Goal: Task Accomplishment & Management: Manage account settings

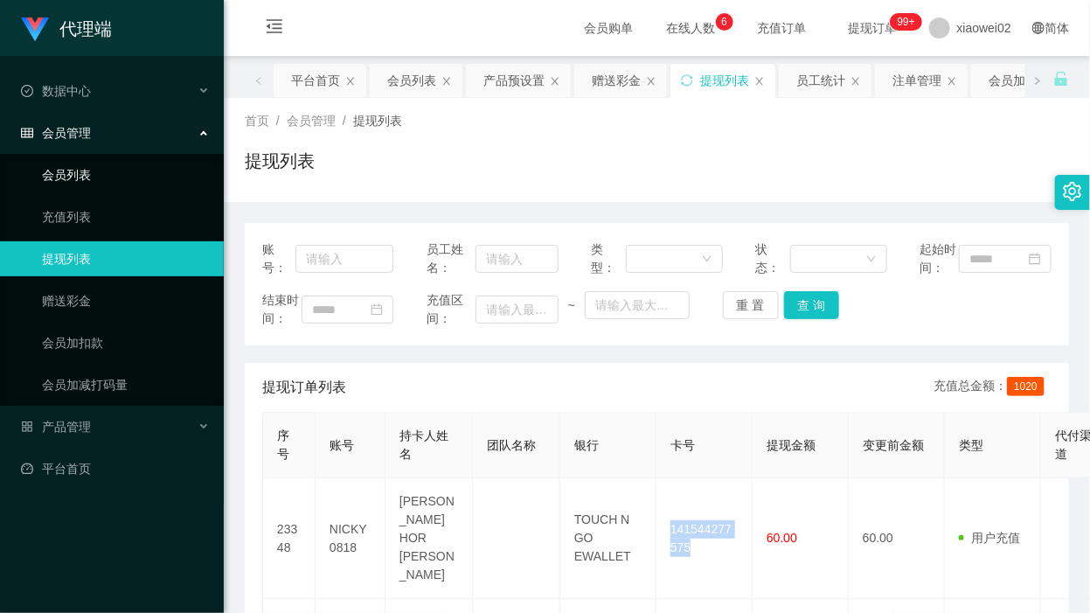
click at [123, 189] on link "会员列表" at bounding box center [126, 174] width 168 height 35
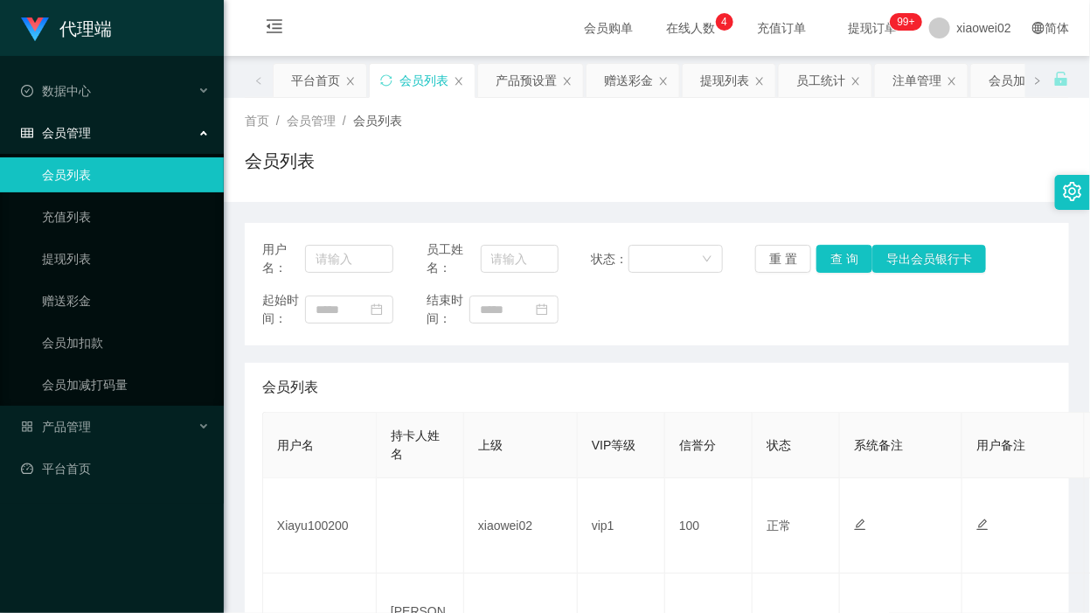
click at [747, 343] on div "用户名： 员工姓名： 状态： 重 置 查 询 导出会员银行卡 起始时间： 结束时间：" at bounding box center [657, 284] width 824 height 122
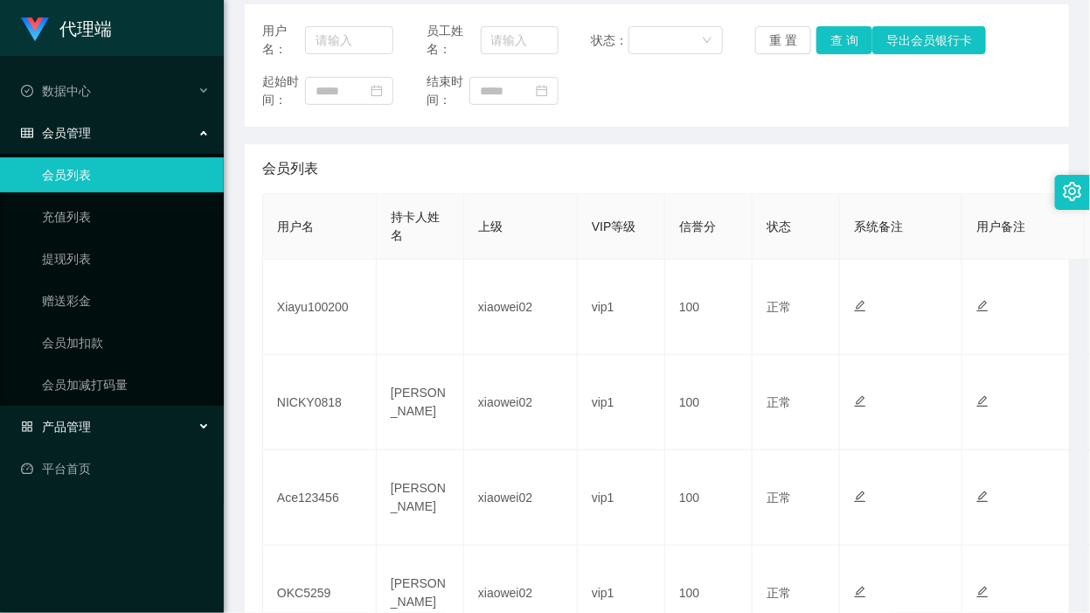
click at [87, 443] on div "产品管理" at bounding box center [112, 426] width 224 height 35
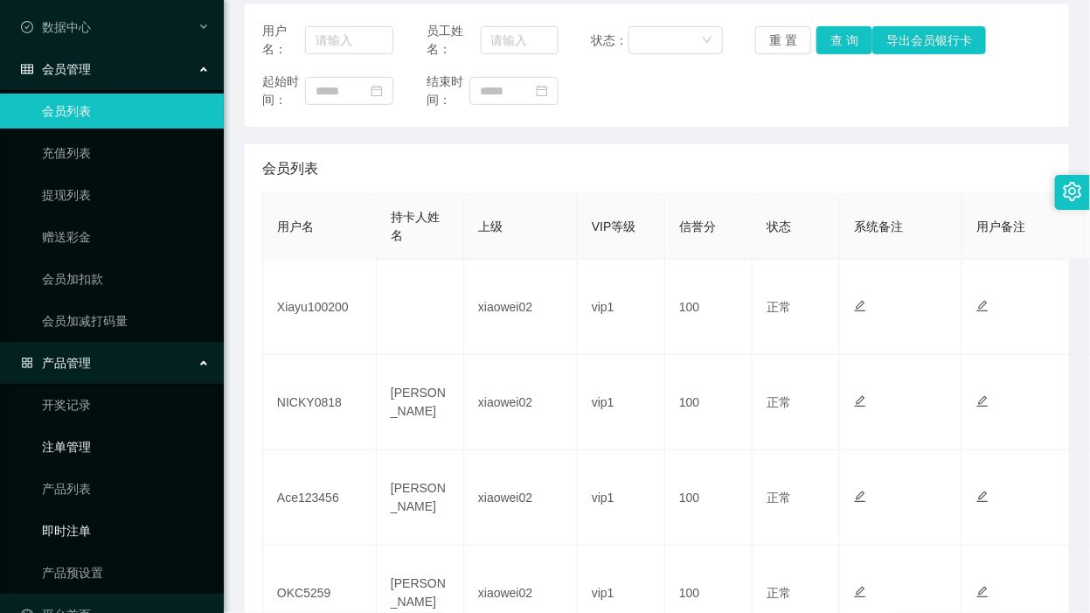
scroll to position [101, 0]
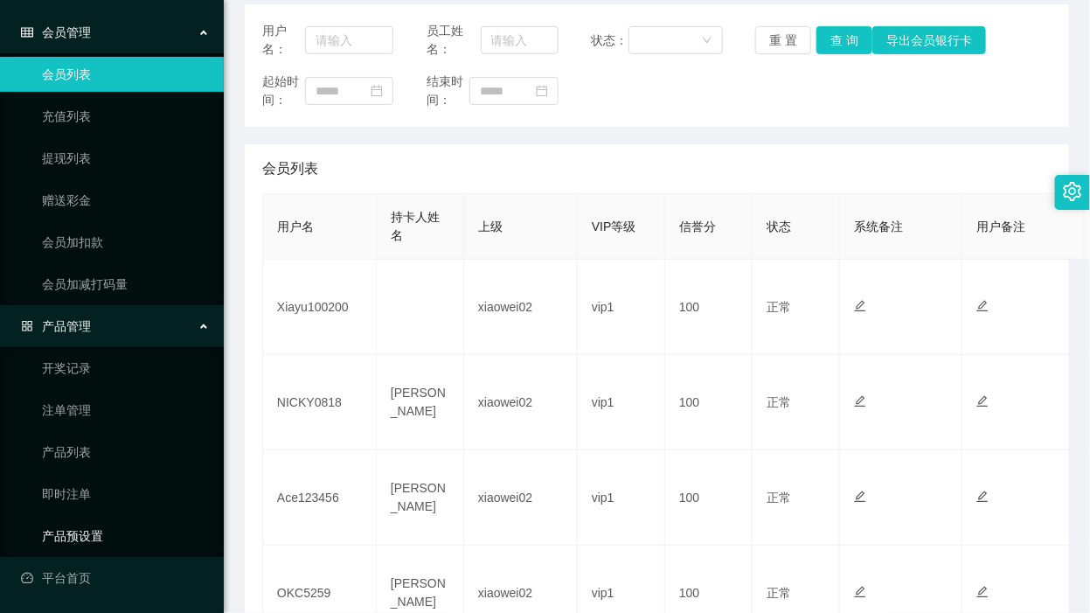
drag, startPoint x: 94, startPoint y: 526, endPoint x: 101, endPoint y: 386, distance: 140.0
click at [94, 526] on link "产品预设置" at bounding box center [126, 535] width 168 height 35
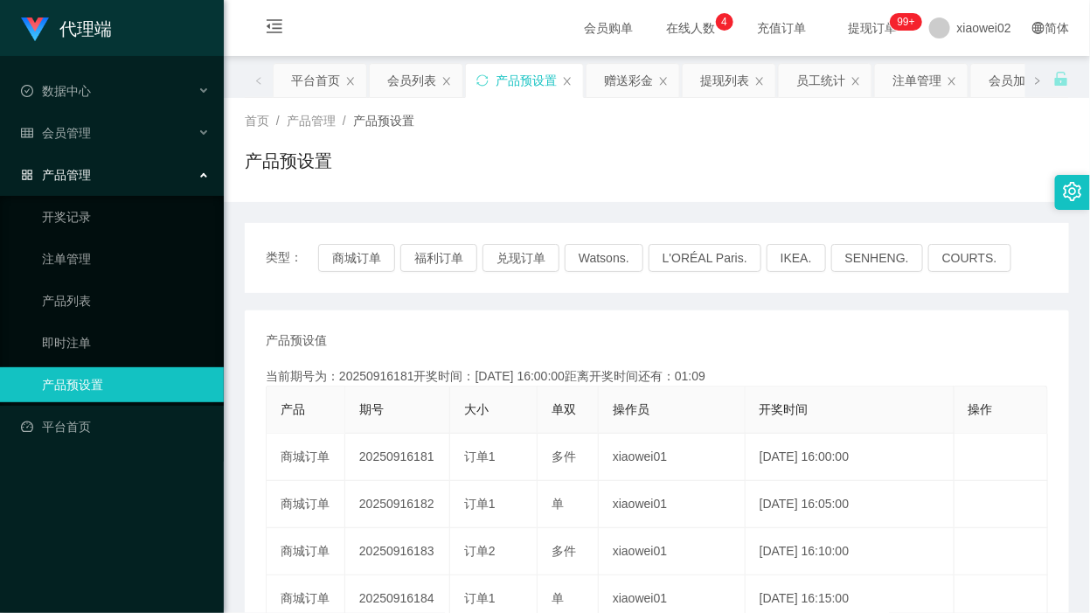
click at [797, 303] on div "类型： 商城订单 福利订单 兑现订单 Watsons. L'ORÉAL Paris. IKEA. [GEOGRAPHIC_DATA]. COURTS. 产品预…" at bounding box center [657, 603] width 824 height 760
drag, startPoint x: 129, startPoint y: 249, endPoint x: 262, endPoint y: 226, distance: 134.9
click at [129, 249] on link "注单管理" at bounding box center [126, 258] width 168 height 35
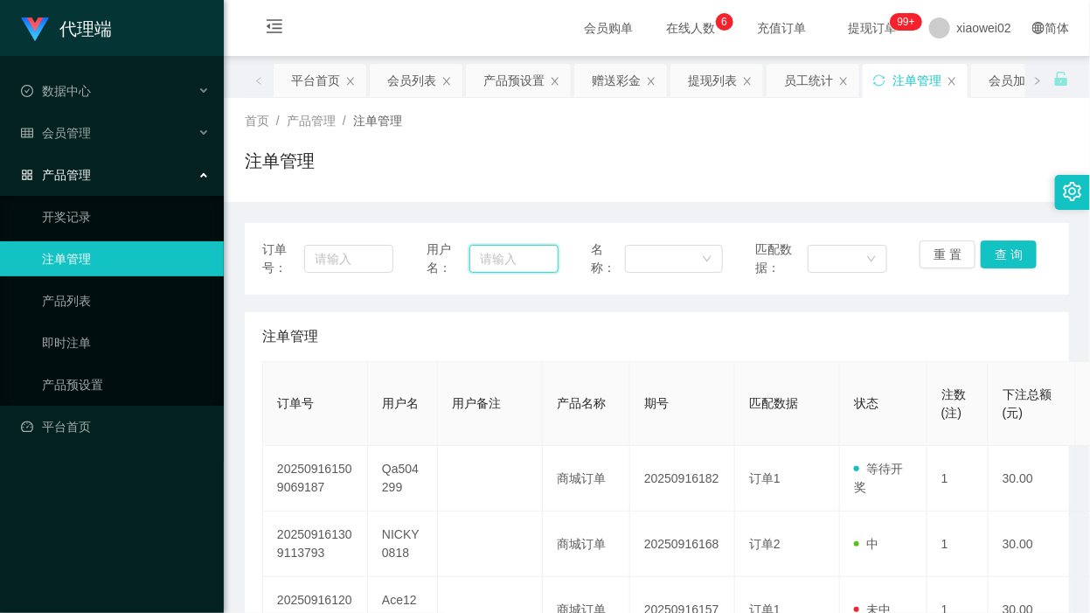
click at [505, 260] on input "text" at bounding box center [513, 259] width 88 height 28
paste input "Qa504299"
drag, startPoint x: 1043, startPoint y: 243, endPoint x: 1036, endPoint y: 251, distance: 10.5
click at [1043, 243] on div "订单号： 用户名： Qa504299 名称： 匹配数据： 重 置 查 询" at bounding box center [657, 259] width 824 height 72
click at [1014, 254] on button "查 询" at bounding box center [1009, 254] width 56 height 28
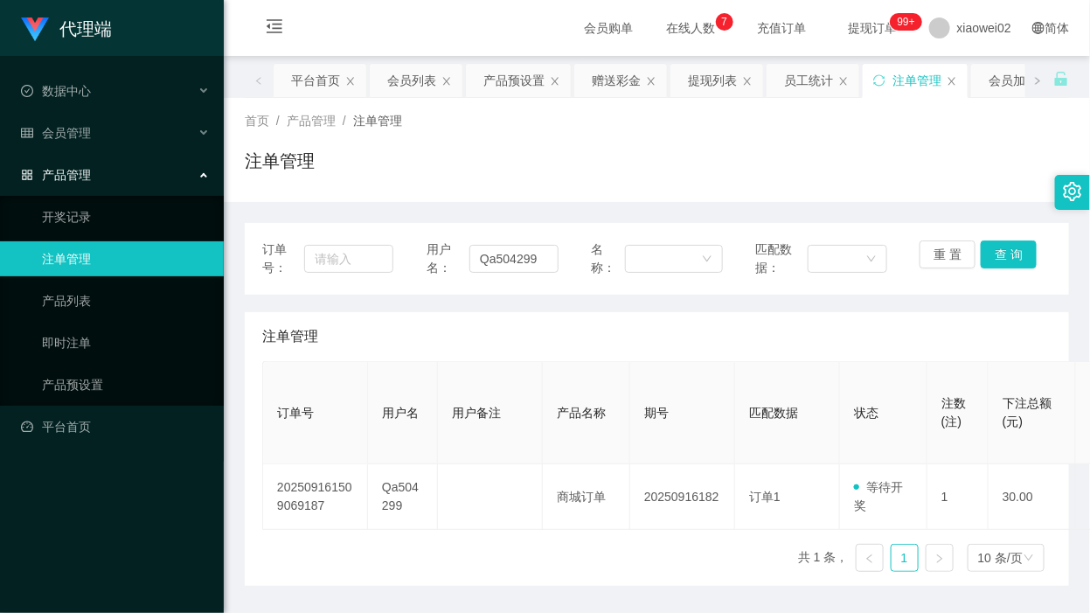
drag, startPoint x: 94, startPoint y: 274, endPoint x: 144, endPoint y: 269, distance: 50.9
click at [94, 274] on link "注单管理" at bounding box center [126, 258] width 168 height 35
click at [487, 258] on input "Qa504299" at bounding box center [513, 259] width 88 height 28
click at [486, 259] on input "Qa504299" at bounding box center [513, 259] width 88 height 28
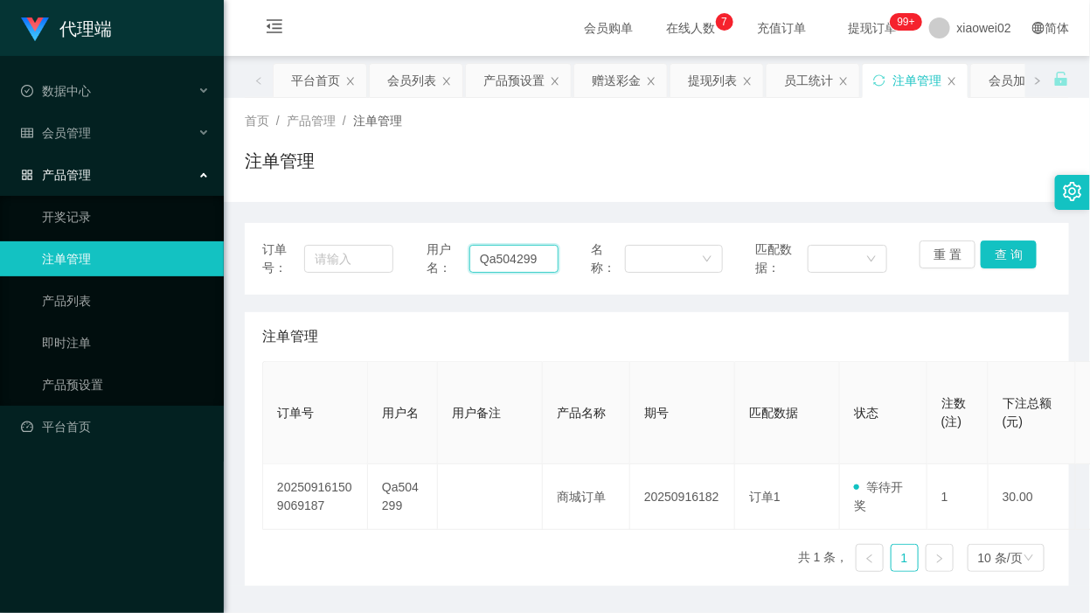
paste input "Xiayu100200"
type input "Xiayu100200"
click at [1014, 255] on button "查 询" at bounding box center [1009, 254] width 56 height 28
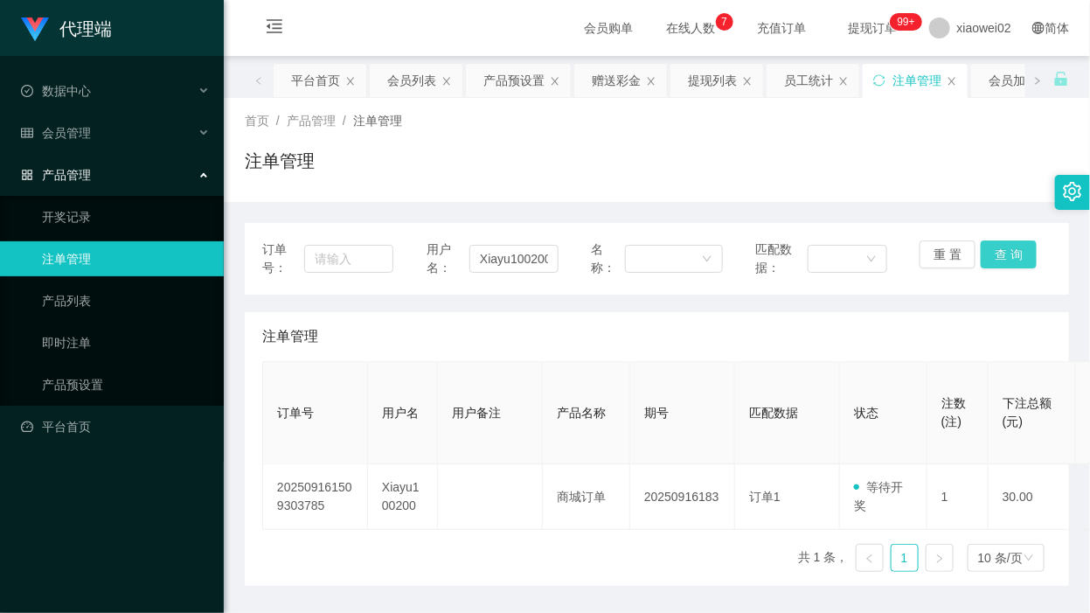
click at [1019, 252] on button "查 询" at bounding box center [1009, 254] width 56 height 28
click at [630, 212] on div "订单号： 用户名： Xiayu100200 名称： 匹配数据： 重 置 查 询 注单管理 订单号 用户名 用户备注 产品名称 期号 匹配数据 状态 注数(注)…" at bounding box center [657, 394] width 824 height 384
drag, startPoint x: 792, startPoint y: 123, endPoint x: 678, endPoint y: 149, distance: 116.4
click at [785, 125] on div "首页 / 产品管理 / 注单管理 /" at bounding box center [657, 121] width 824 height 18
click at [137, 138] on div "会员管理" at bounding box center [112, 132] width 224 height 35
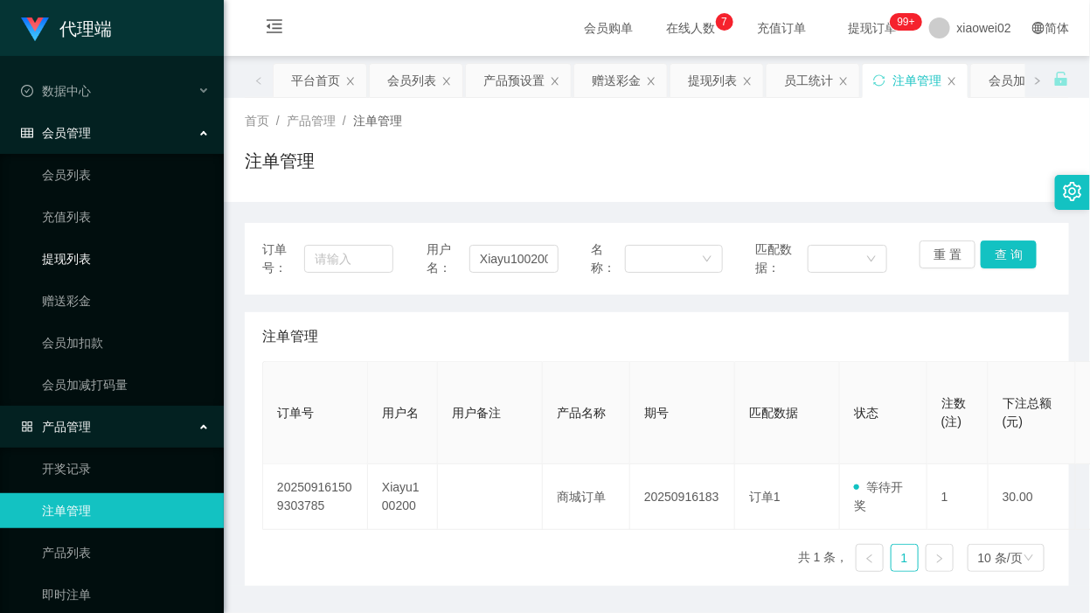
click at [107, 269] on link "提现列表" at bounding box center [126, 258] width 168 height 35
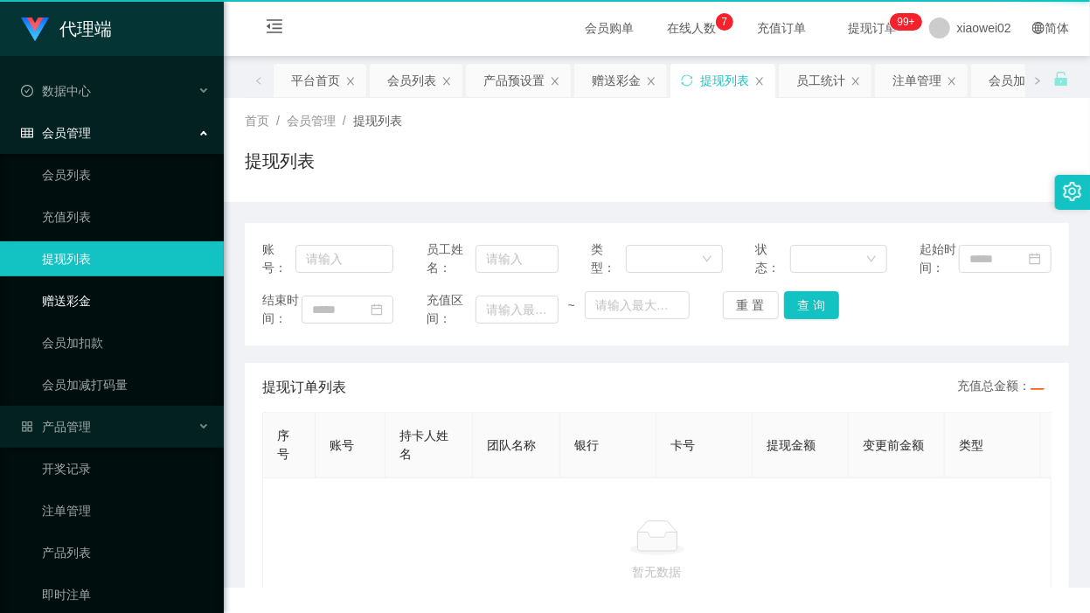
click at [103, 298] on link "赠送彩金" at bounding box center [126, 300] width 168 height 35
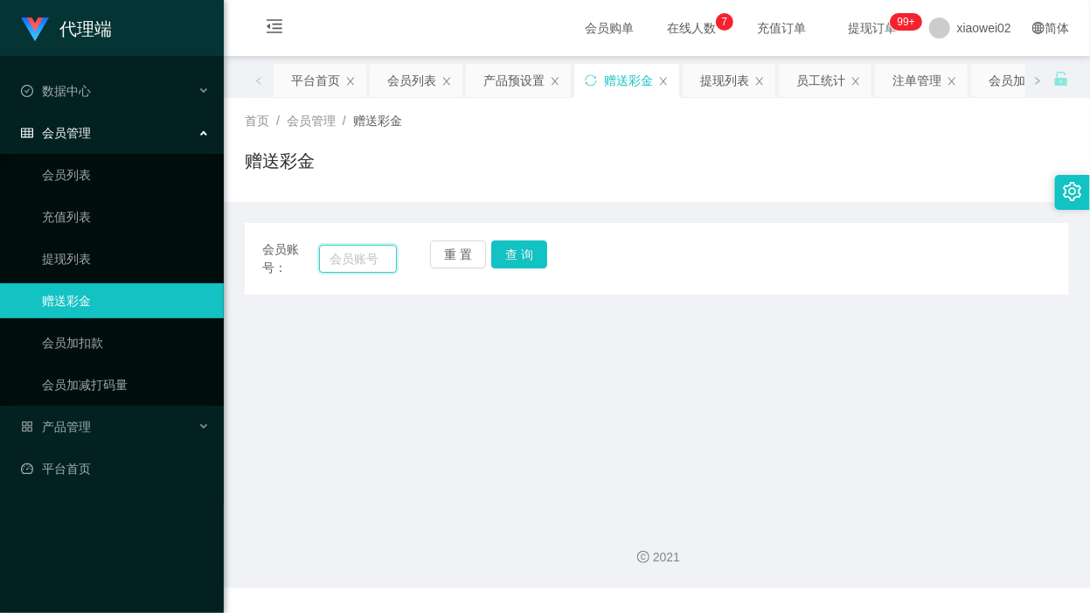
click at [383, 254] on input "text" at bounding box center [358, 259] width 78 height 28
paste input "Xiayu100200"
type input "Xiayu100200"
click at [529, 252] on button "查 询" at bounding box center [519, 254] width 56 height 28
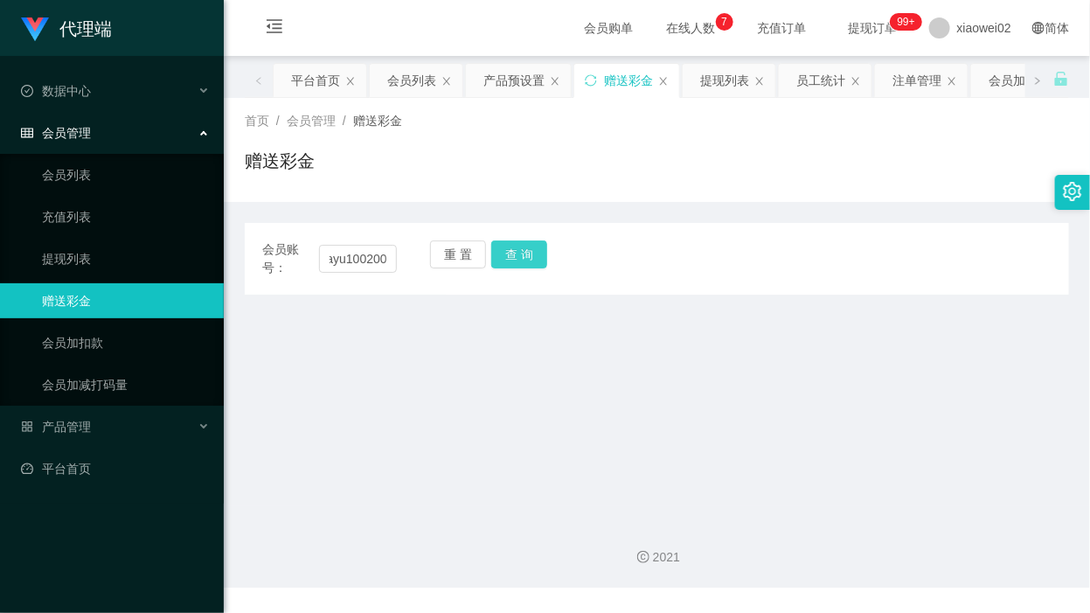
scroll to position [0, 0]
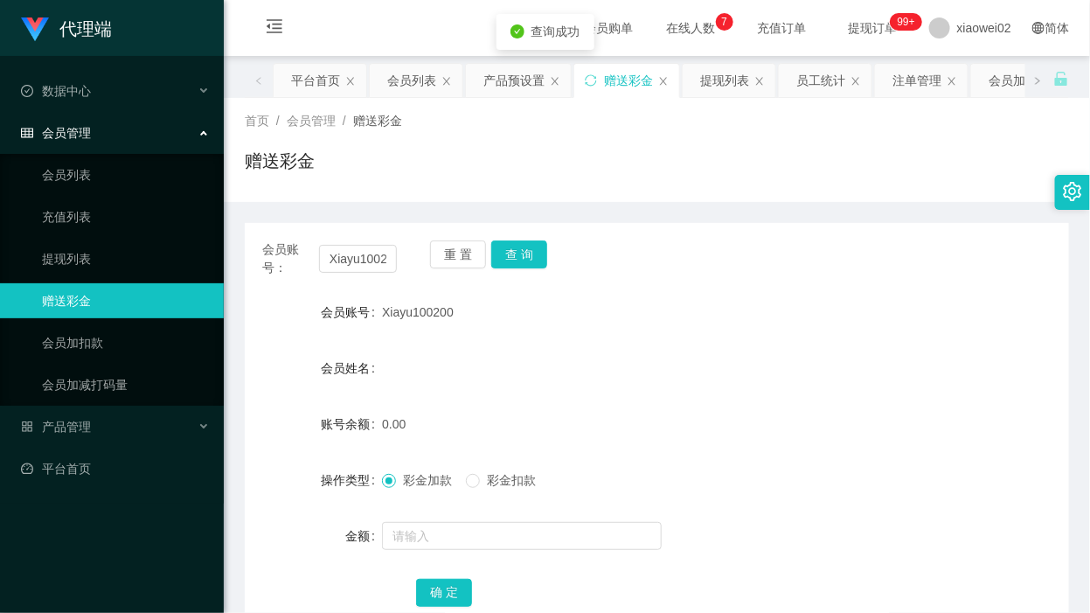
click at [434, 520] on div at bounding box center [622, 535] width 481 height 35
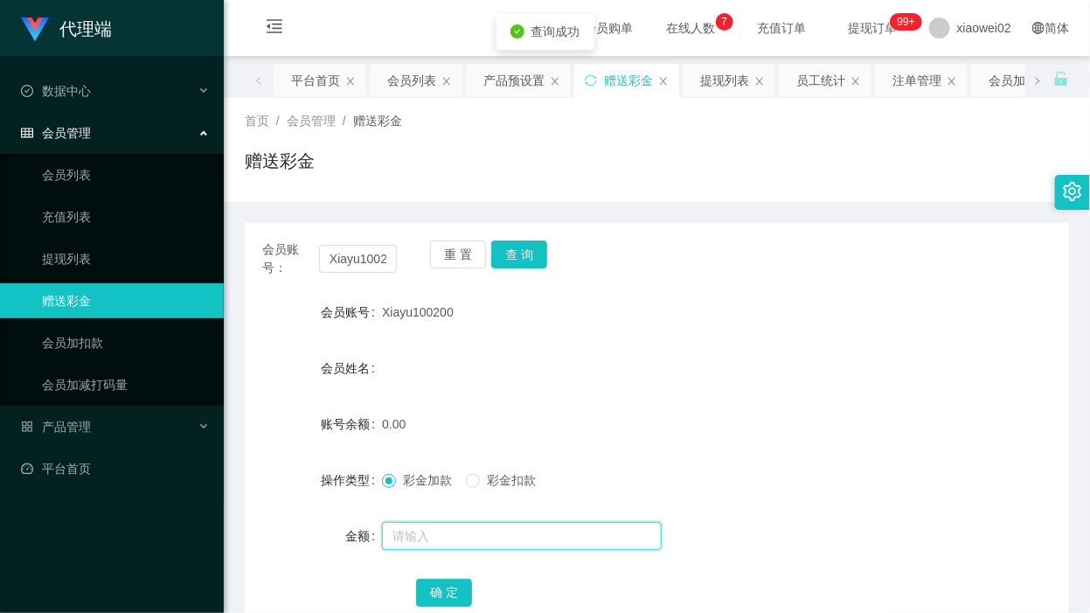
click at [435, 538] on input "text" at bounding box center [522, 536] width 280 height 28
type input "60"
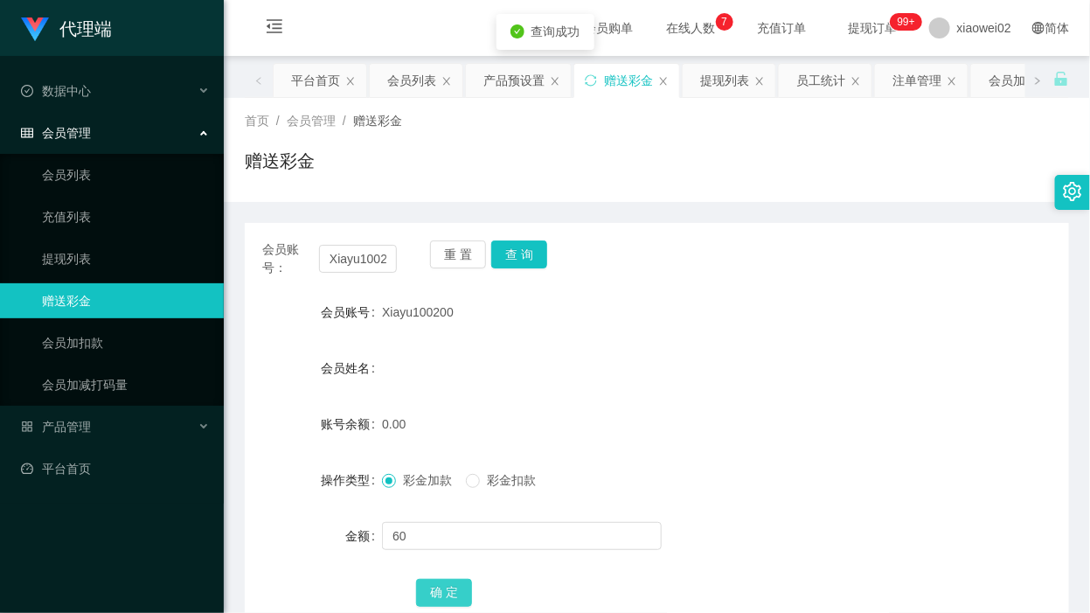
click at [437, 588] on button "确 定" at bounding box center [444, 593] width 56 height 28
click at [70, 264] on link "提现列表" at bounding box center [126, 258] width 168 height 35
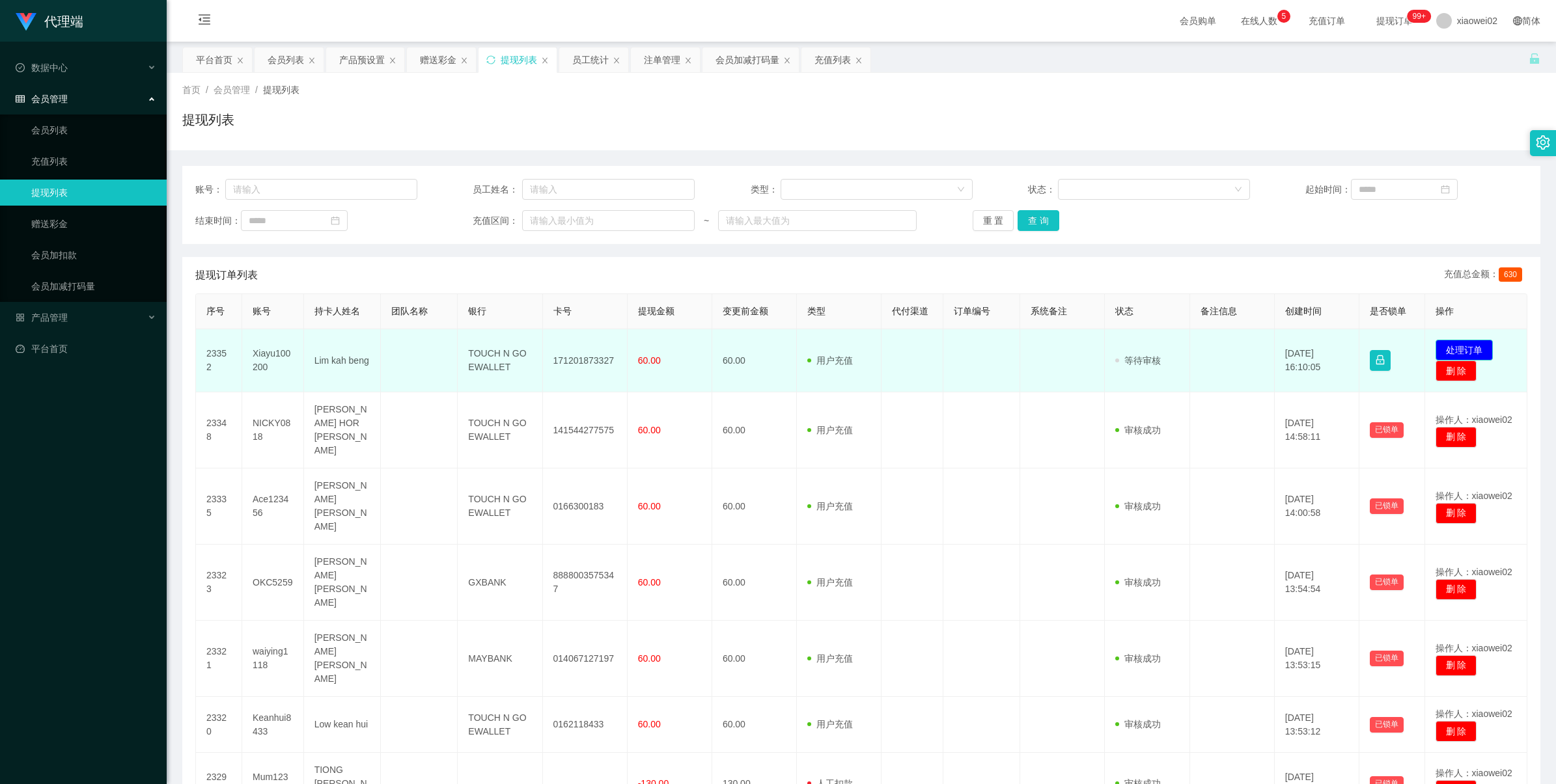
click at [1469, 349] on button "处理订单" at bounding box center [1464, 350] width 57 height 21
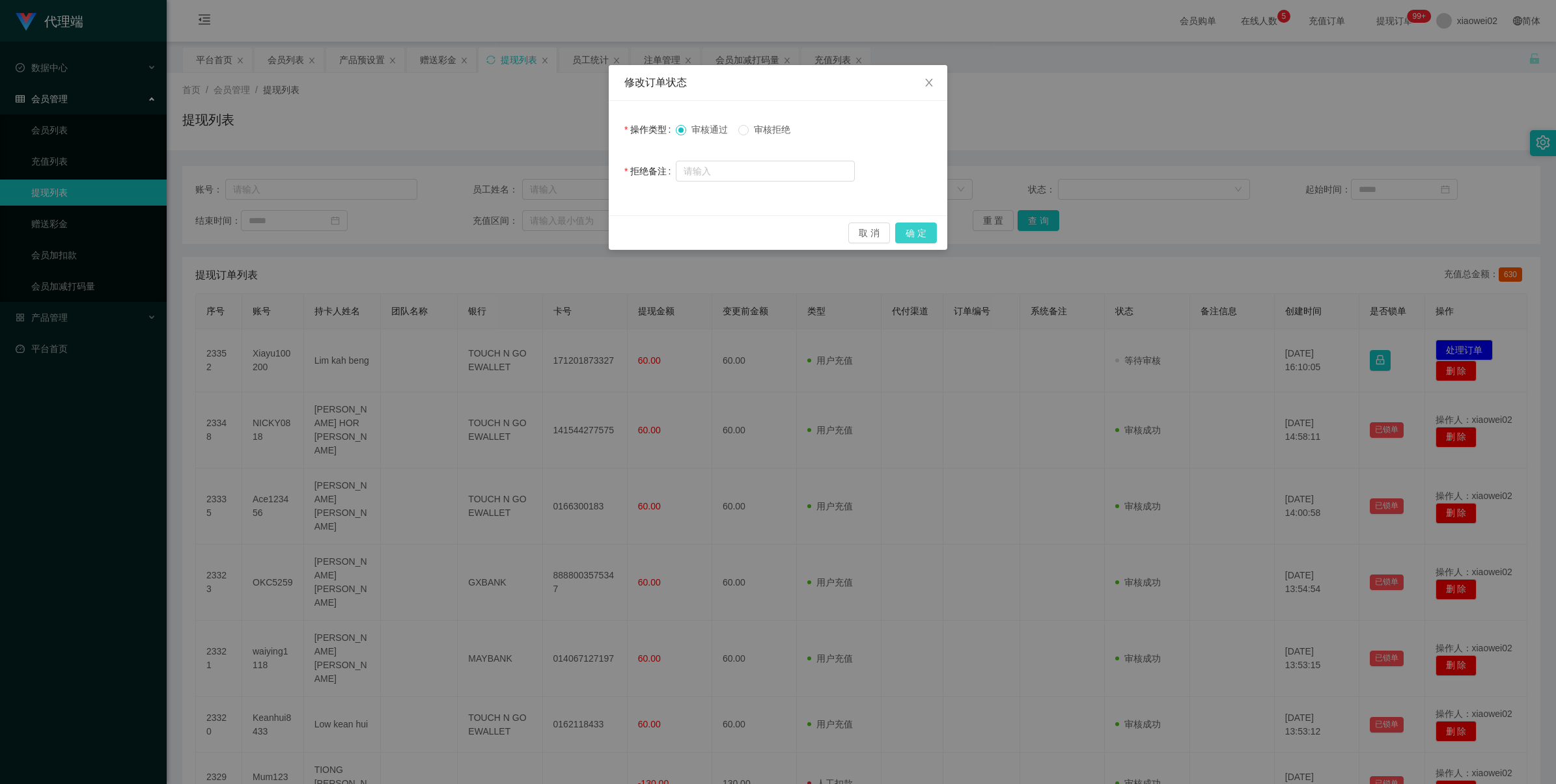
drag, startPoint x: 921, startPoint y: 228, endPoint x: 789, endPoint y: 257, distance: 135.1
click at [920, 229] on button "确 定" at bounding box center [916, 233] width 42 height 21
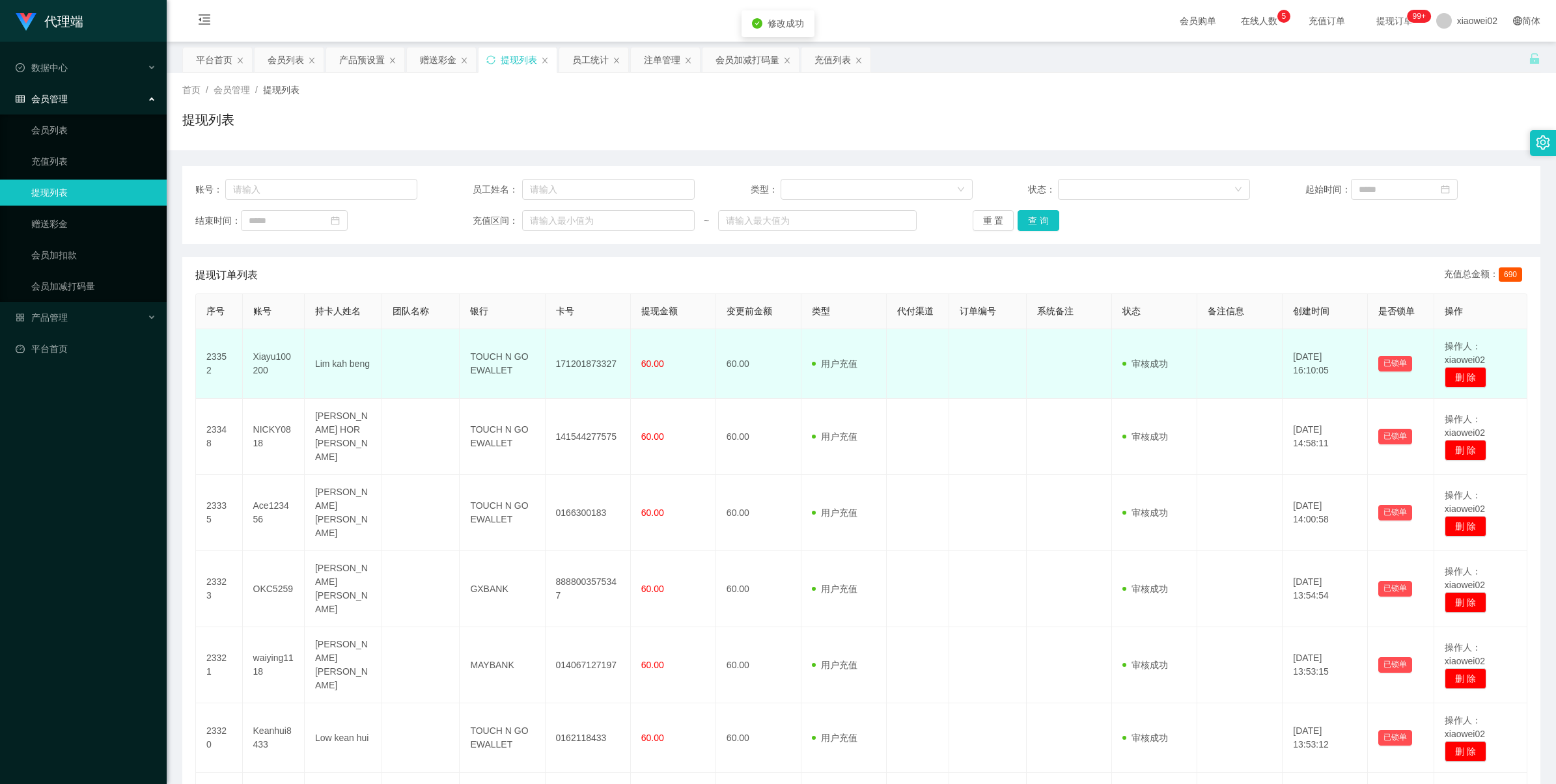
click at [574, 363] on td "171201873327" at bounding box center [588, 364] width 86 height 70
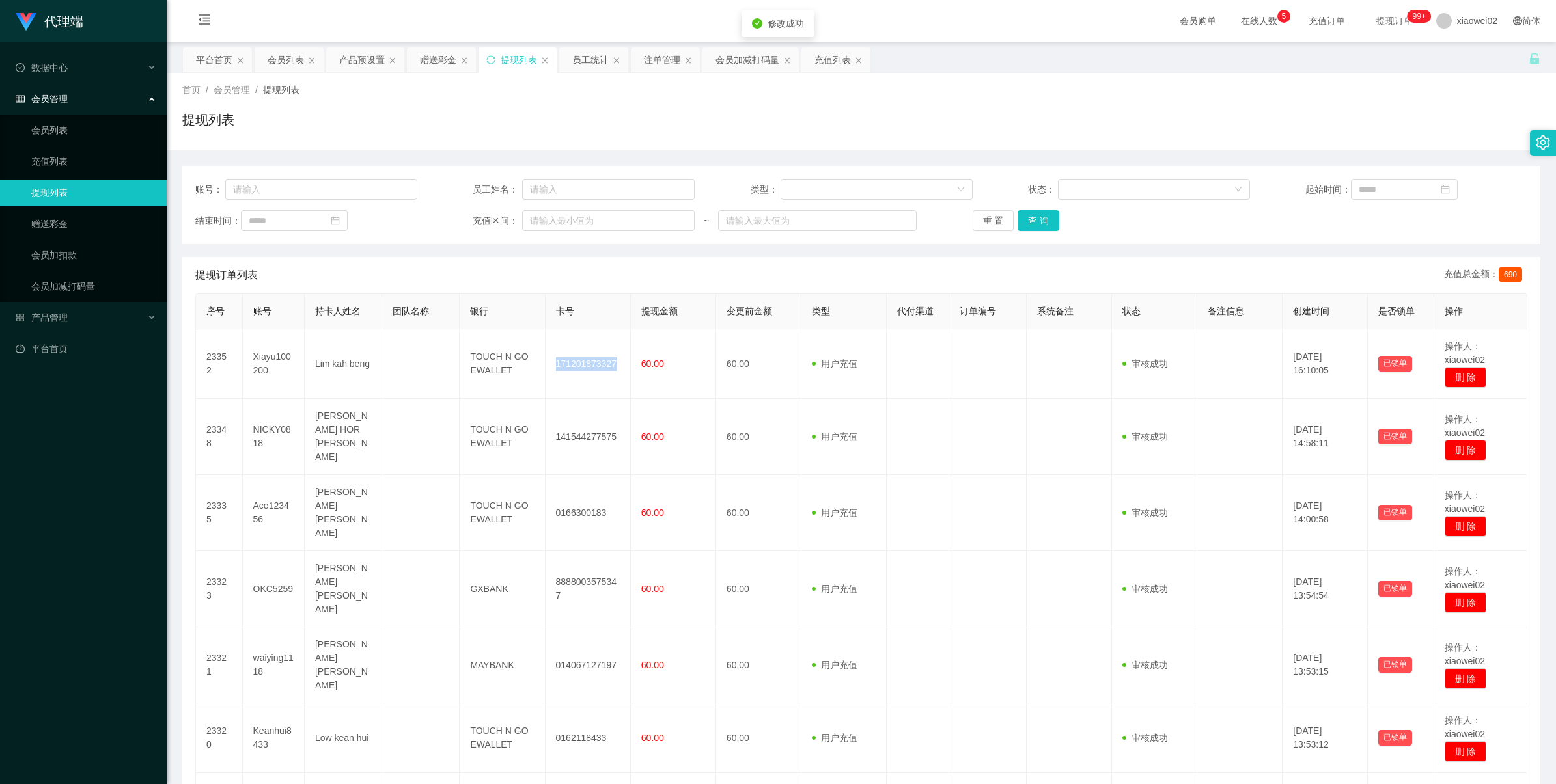
drag, startPoint x: 574, startPoint y: 363, endPoint x: 1222, endPoint y: 107, distance: 696.7
click at [575, 363] on td "171201873327" at bounding box center [588, 364] width 86 height 70
copy td "171201873327"
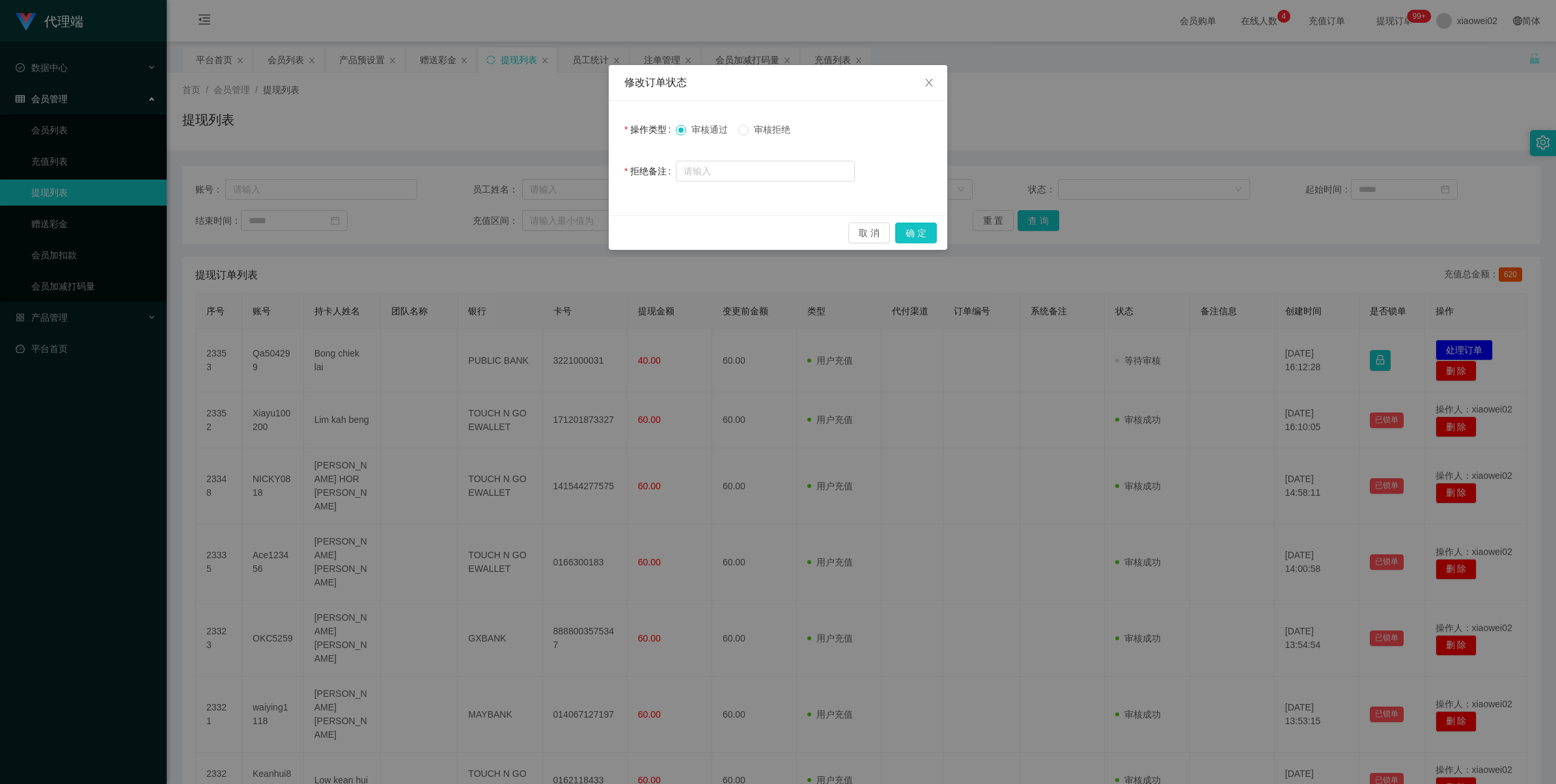
drag, startPoint x: 778, startPoint y: 127, endPoint x: 816, endPoint y: 148, distance: 43.4
click at [777, 127] on span "审核拒绝" at bounding box center [772, 130] width 47 height 10
click at [913, 226] on button "确 定" at bounding box center [916, 233] width 42 height 21
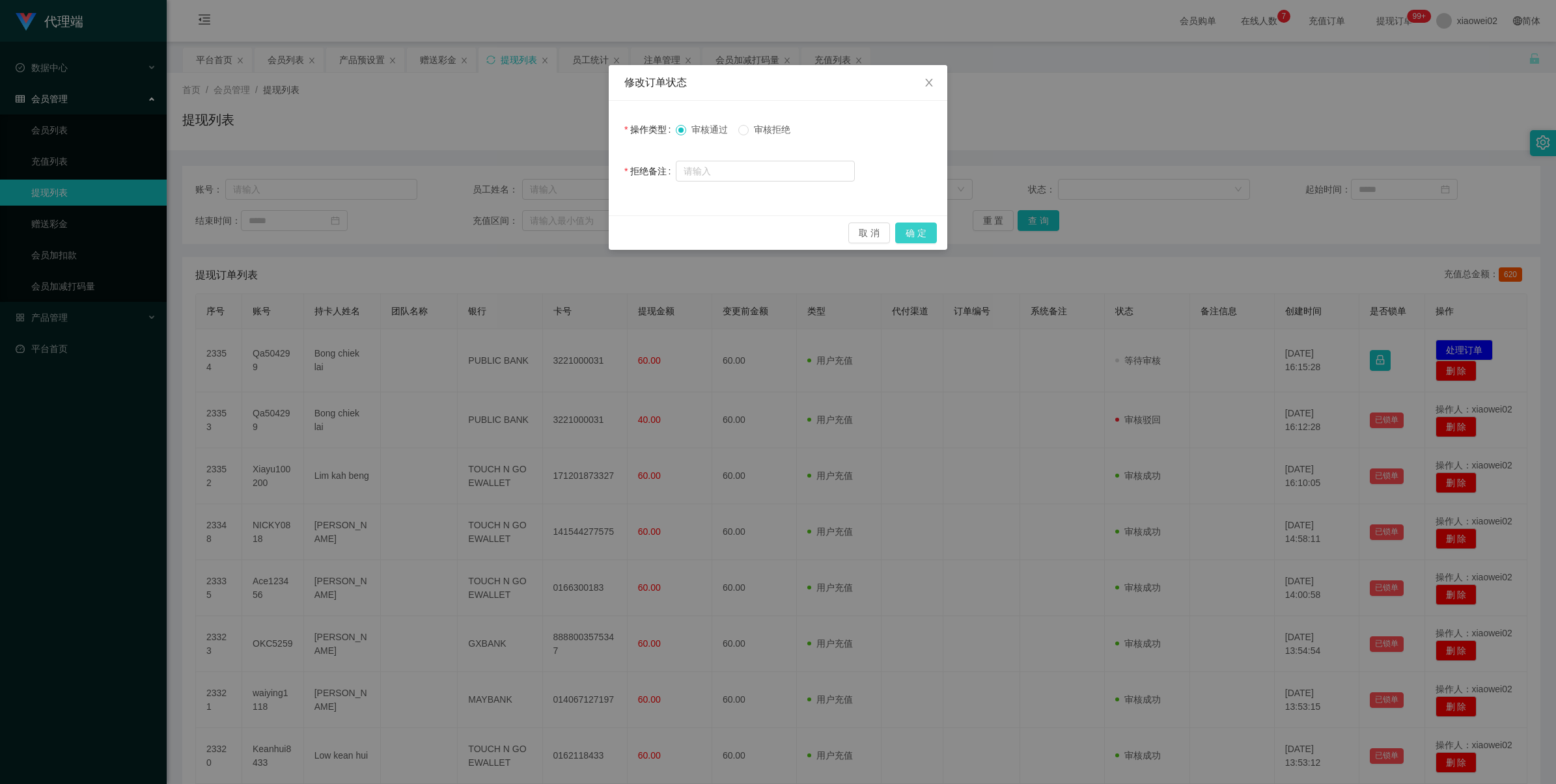
drag, startPoint x: 904, startPoint y: 229, endPoint x: 877, endPoint y: 238, distance: 28.5
click at [903, 229] on button "确 定" at bounding box center [916, 233] width 42 height 21
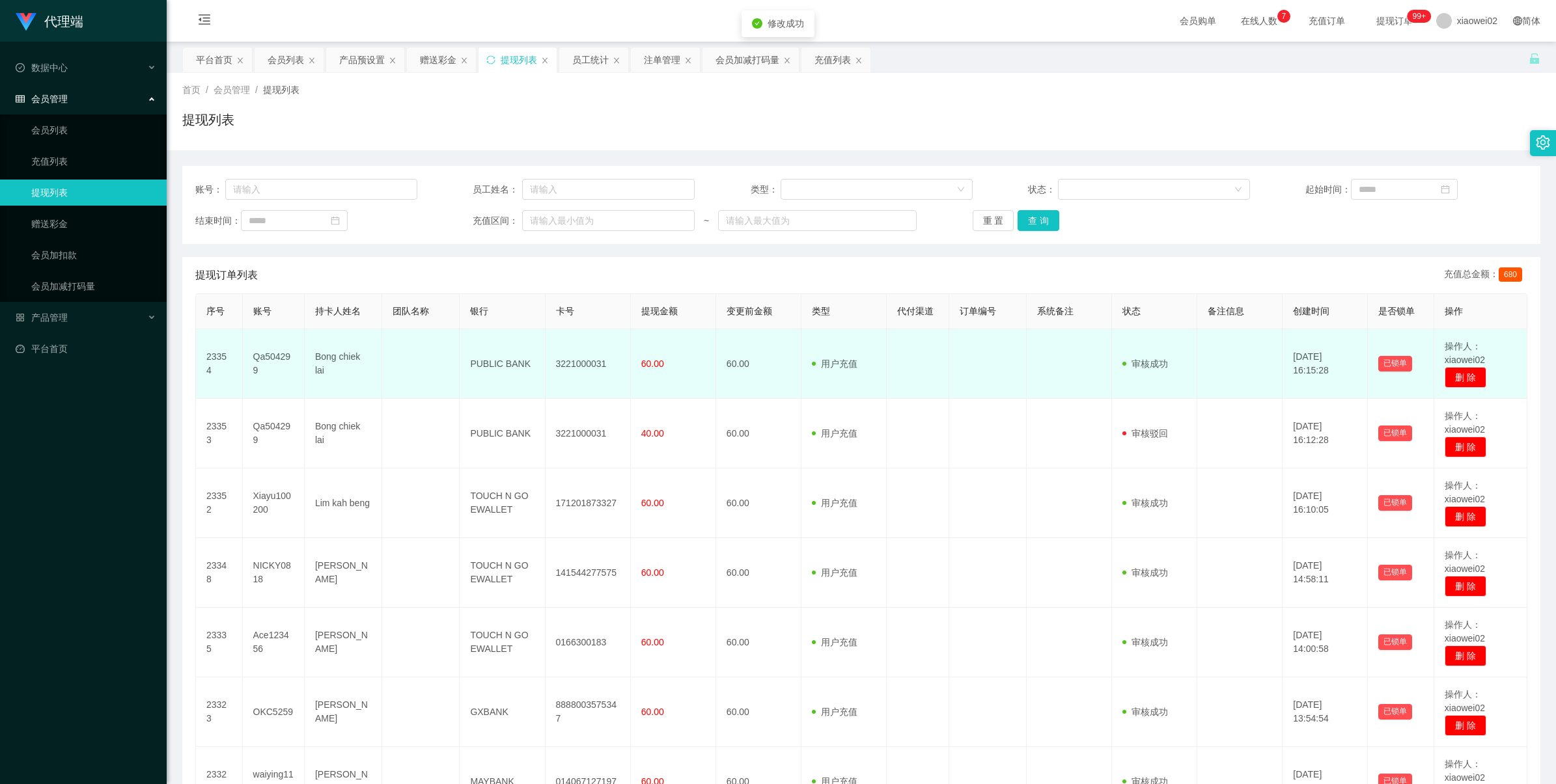
click at [583, 361] on td "3221000031" at bounding box center [588, 364] width 86 height 70
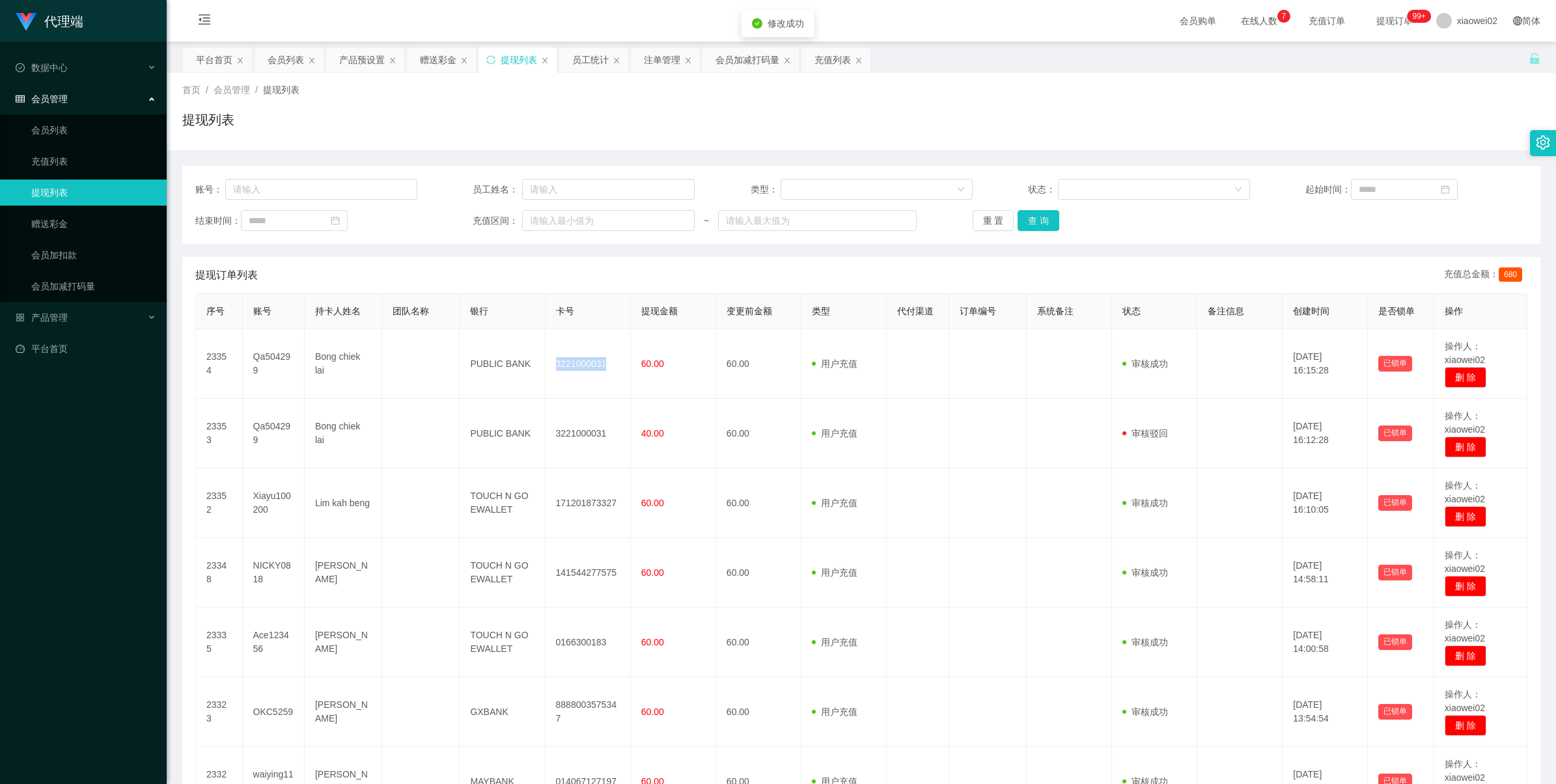
copy td "3221000031"
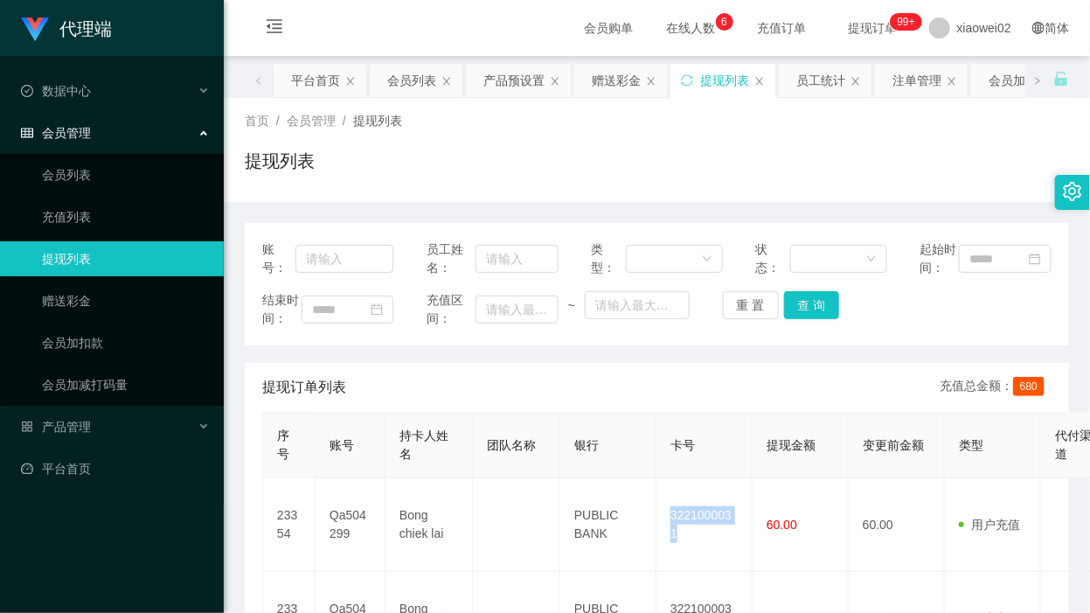
click at [149, 250] on link "提现列表" at bounding box center [126, 258] width 168 height 35
drag, startPoint x: 149, startPoint y: 250, endPoint x: 149, endPoint y: 233, distance: 17.5
click at [149, 233] on ul "会员列表 充值列表 提现列表 赠送彩金 会员加扣款 会员加减打码量" at bounding box center [112, 280] width 224 height 252
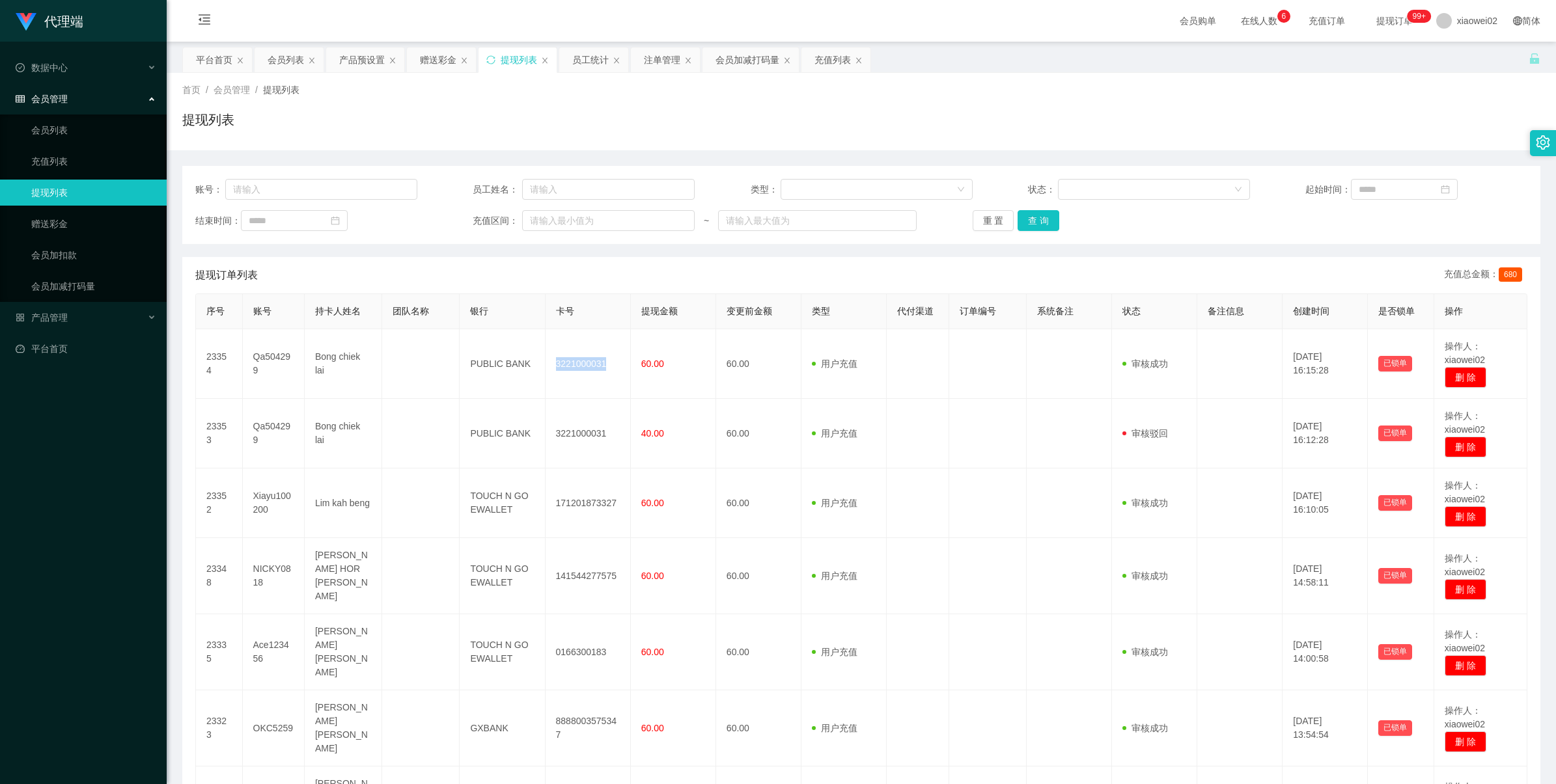
click at [589, 368] on td "3221000031" at bounding box center [588, 364] width 86 height 70
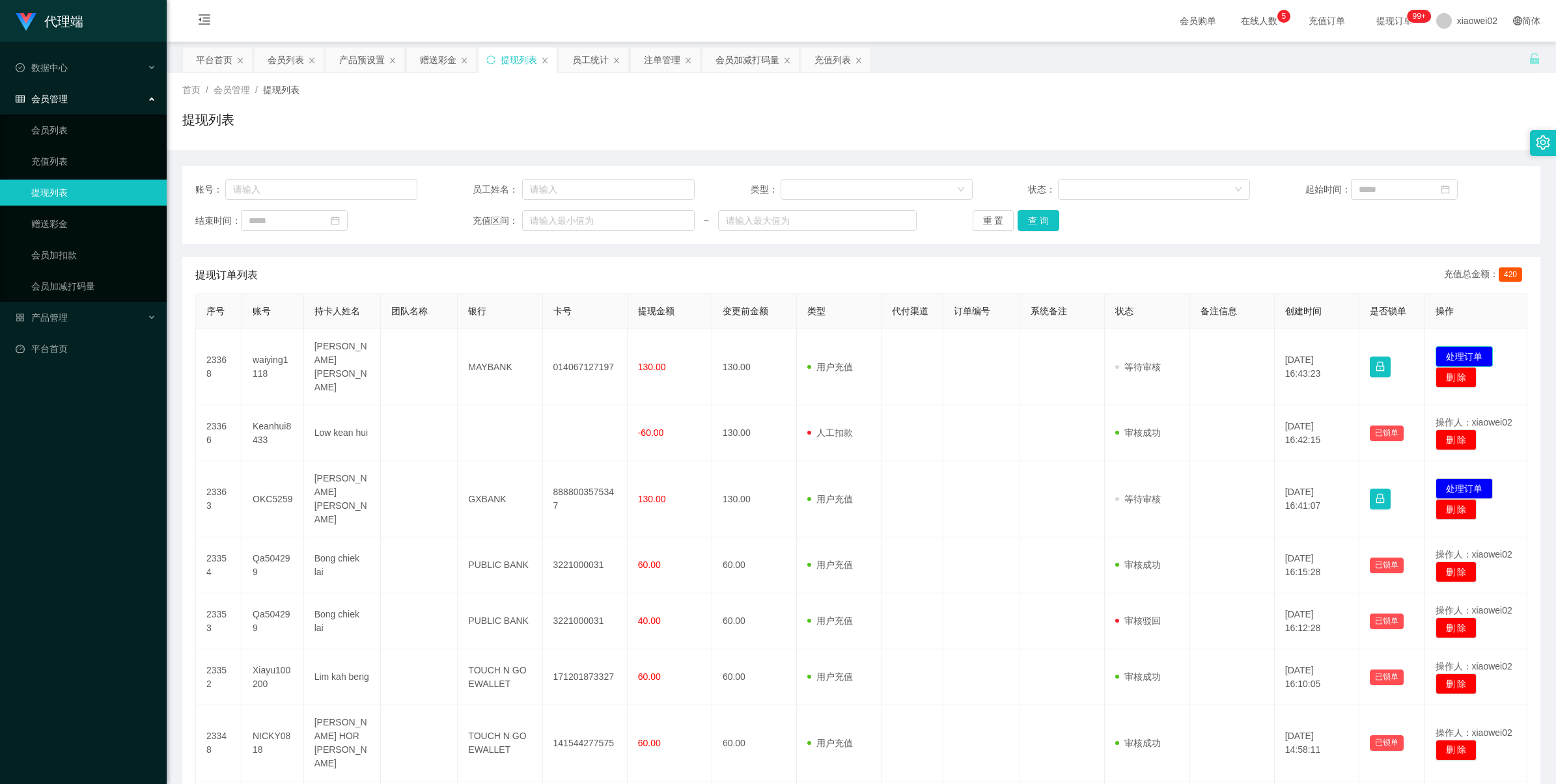
click at [1454, 349] on button "处理订单" at bounding box center [1464, 357] width 57 height 21
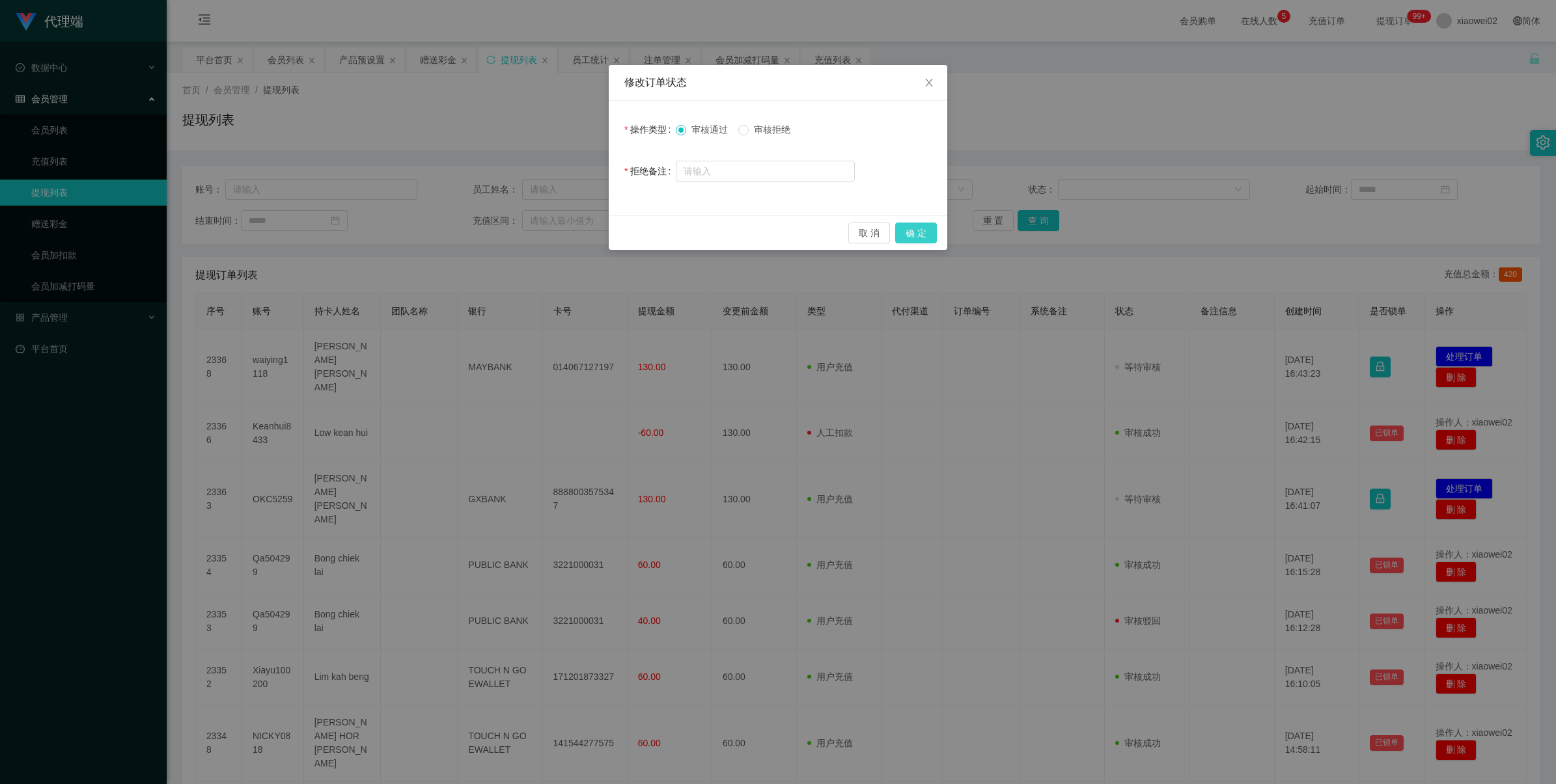
click at [915, 235] on button "确 定" at bounding box center [916, 233] width 42 height 21
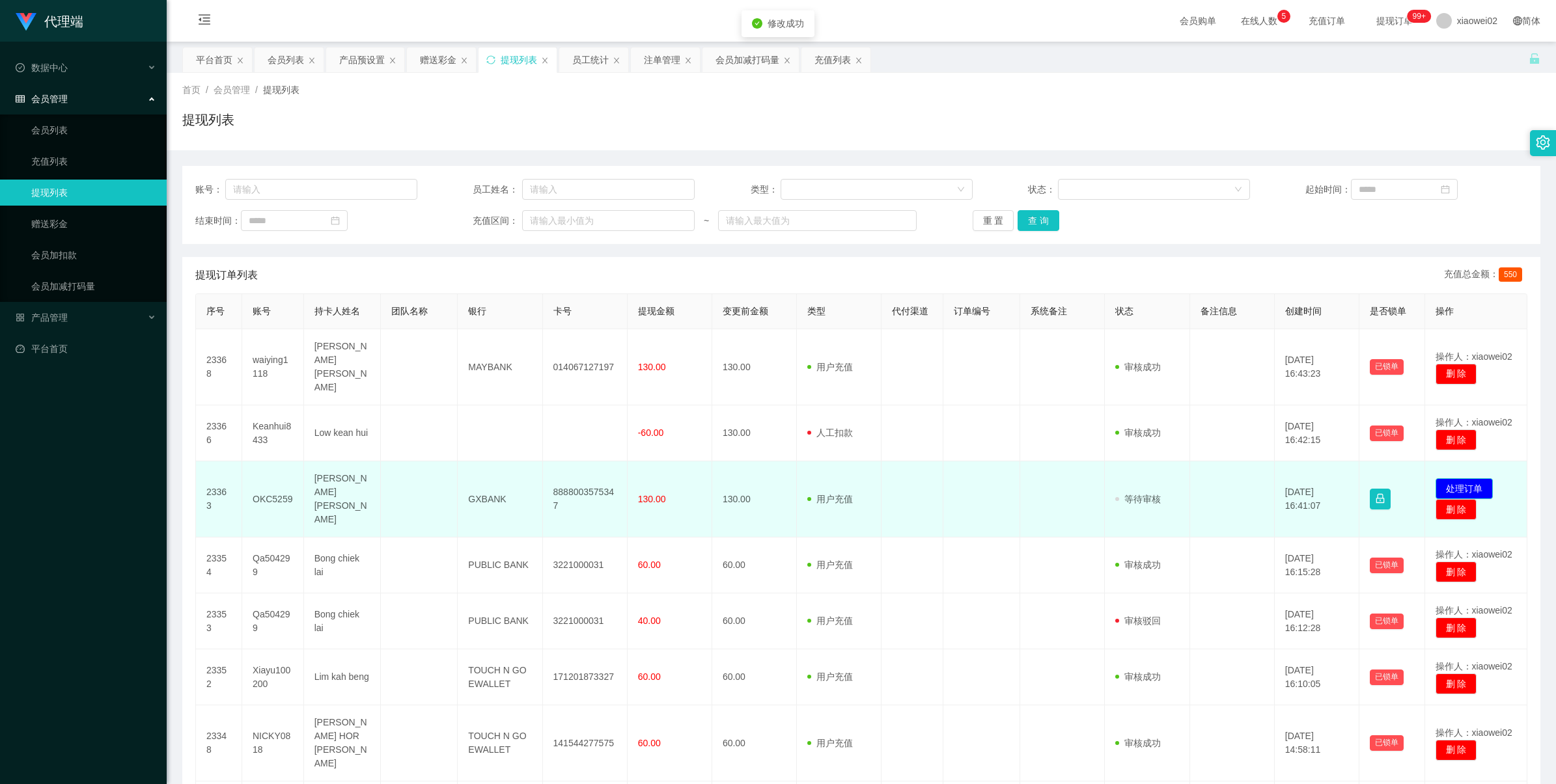
click at [1450, 478] on button "处理订单" at bounding box center [1464, 488] width 57 height 21
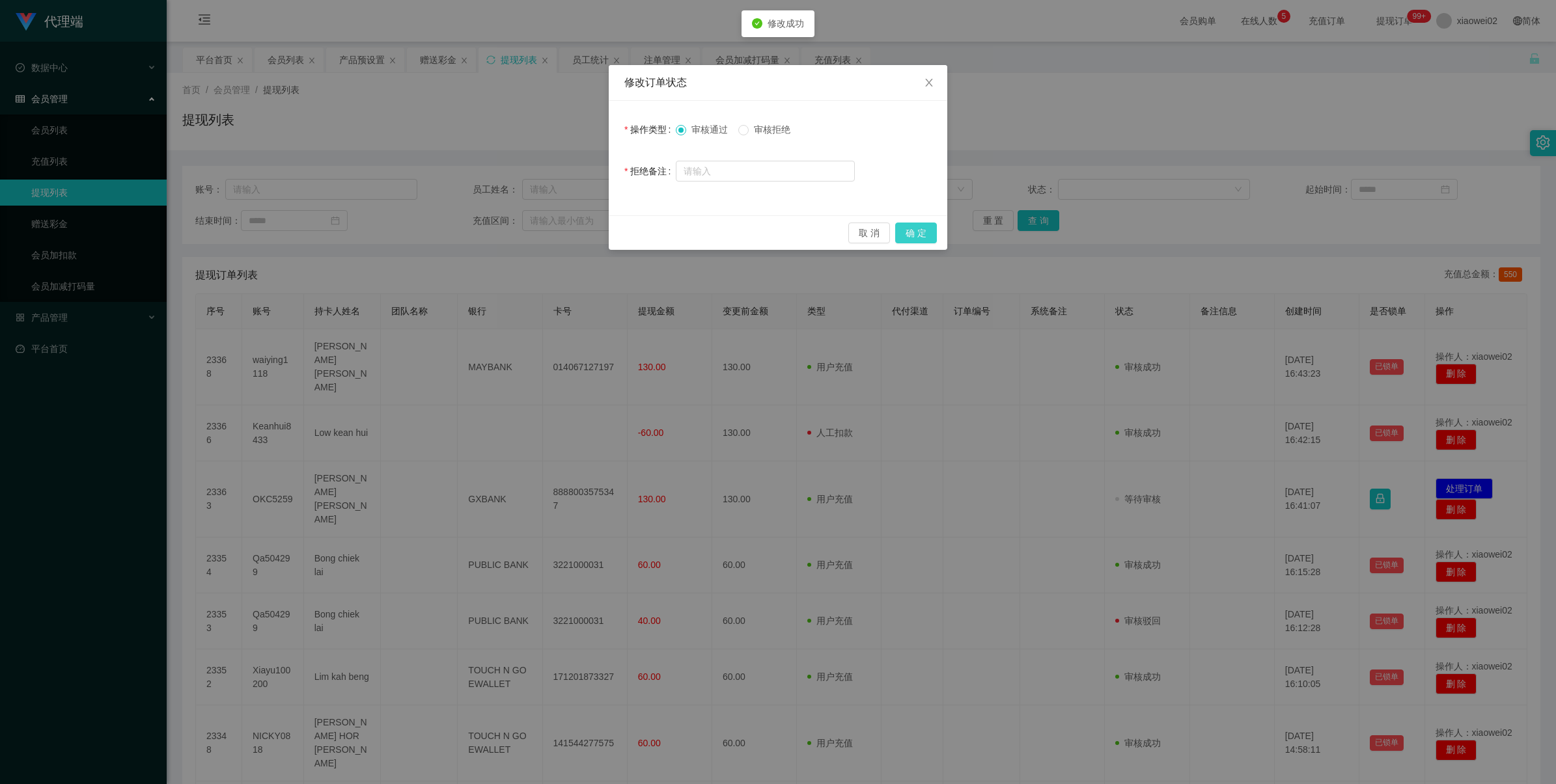
click at [919, 229] on button "确 定" at bounding box center [916, 233] width 42 height 21
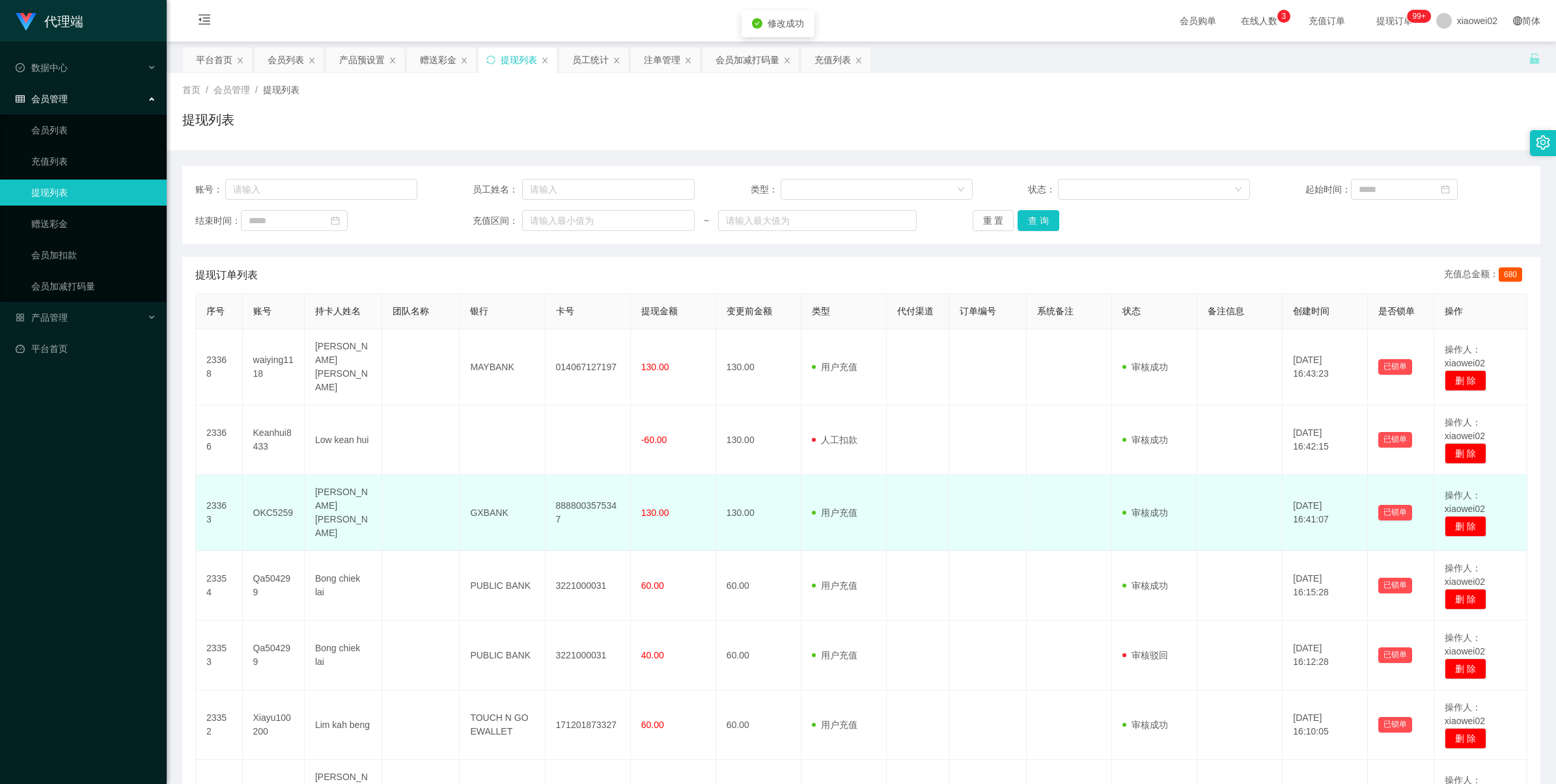
click at [585, 496] on td "8888003575347" at bounding box center [588, 513] width 86 height 76
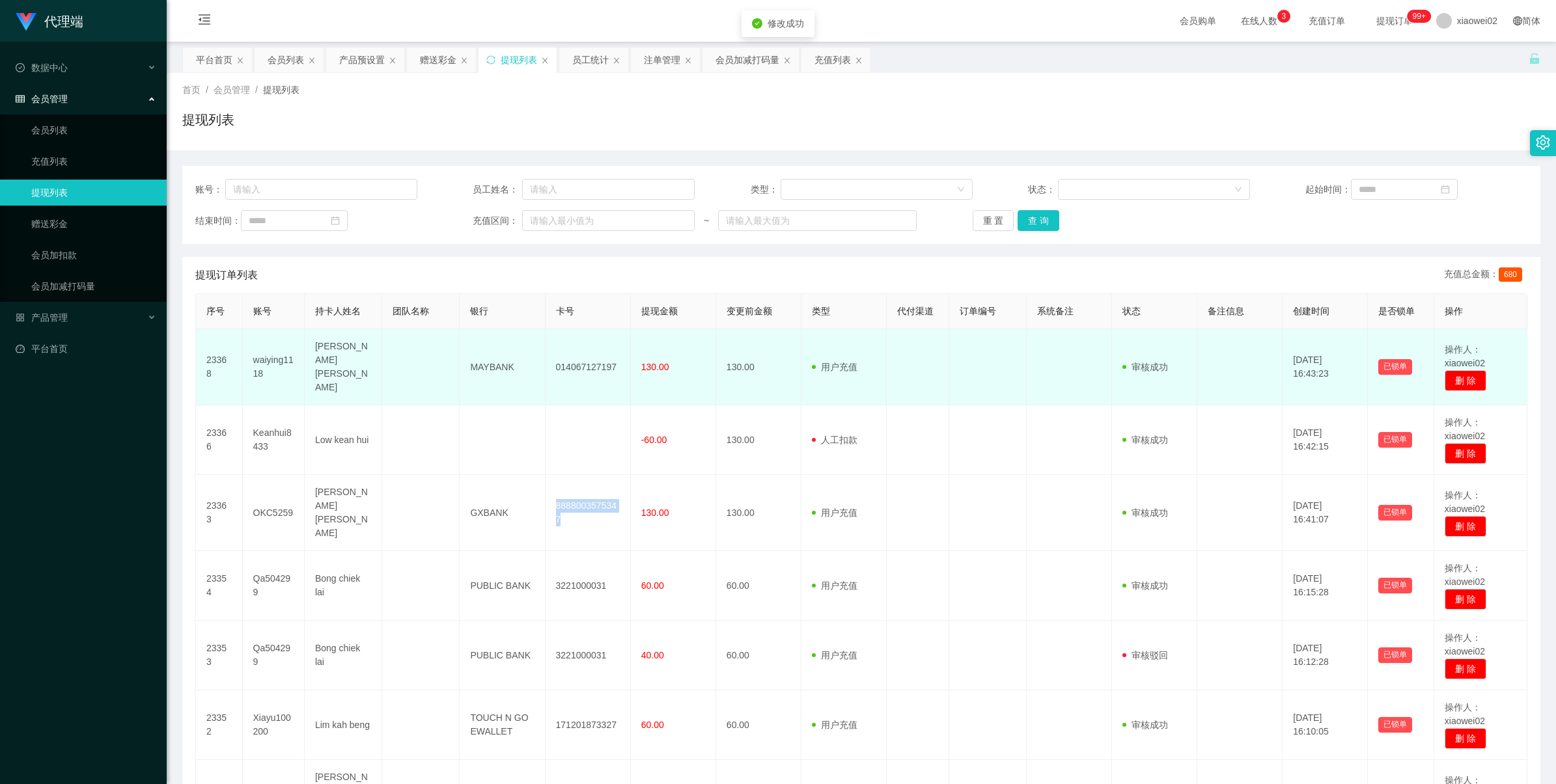
copy td "8888003575347"
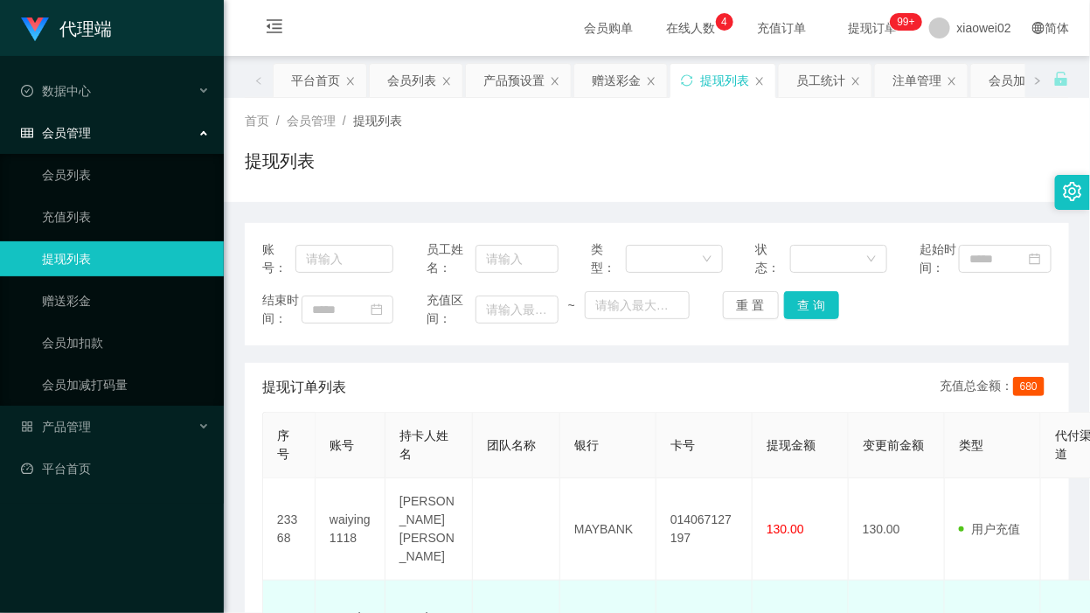
scroll to position [219, 0]
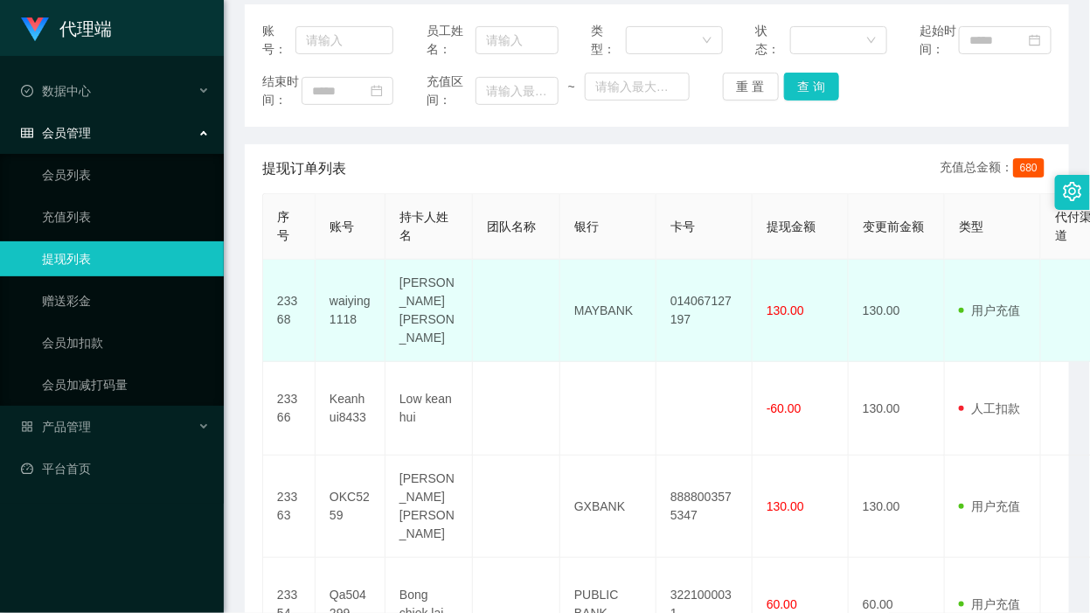
click at [717, 326] on td "014067127197" at bounding box center [704, 311] width 96 height 102
copy td "014067127197"
click at [885, 339] on td "130.00" at bounding box center [897, 311] width 96 height 102
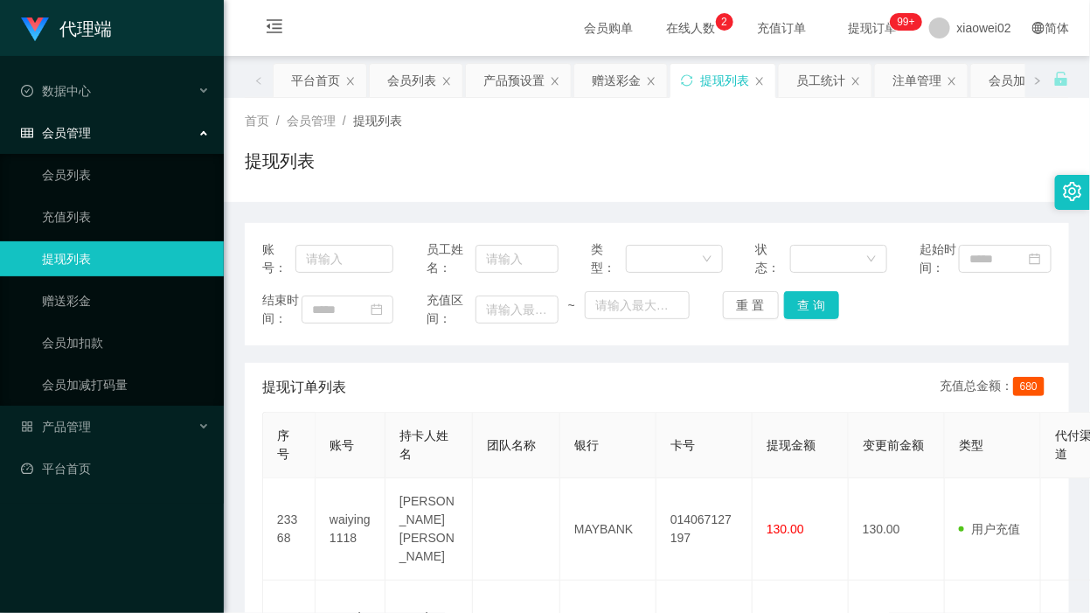
scroll to position [109, 0]
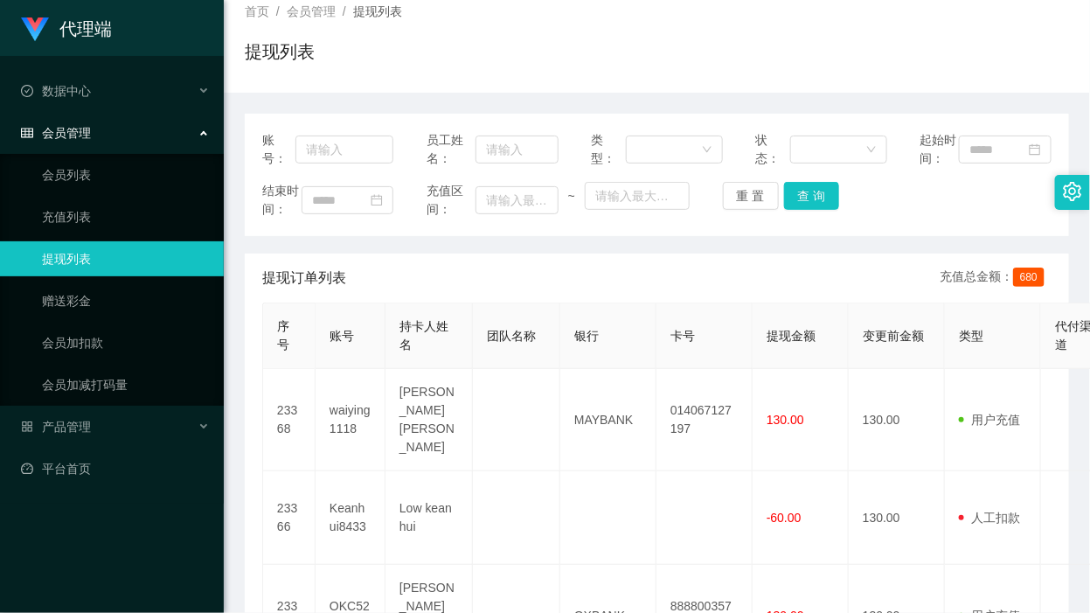
click at [73, 1] on h1 "代理端" at bounding box center [85, 29] width 52 height 56
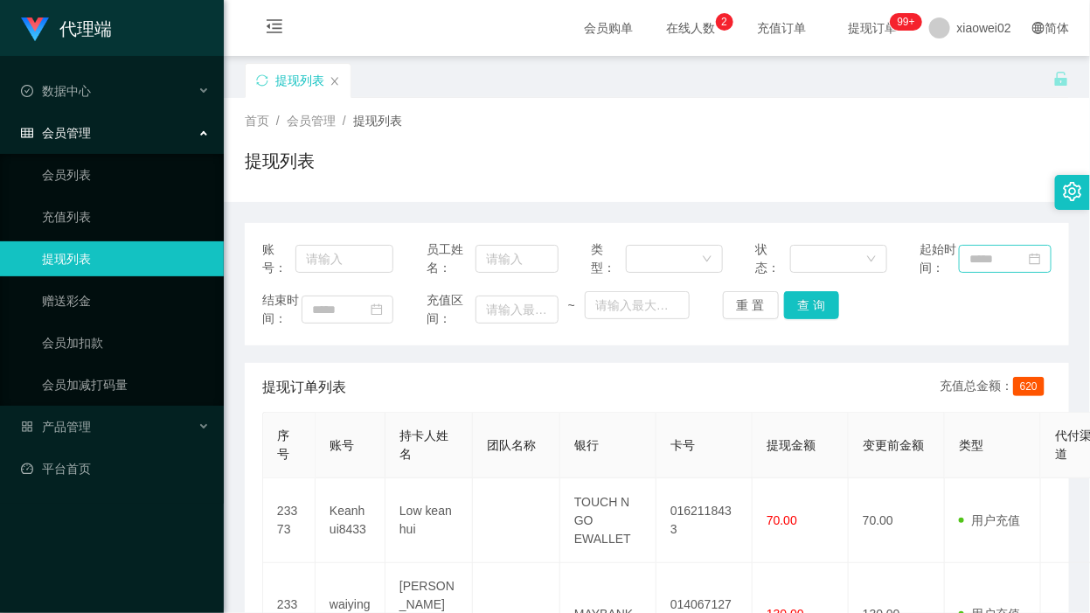
scroll to position [219, 0]
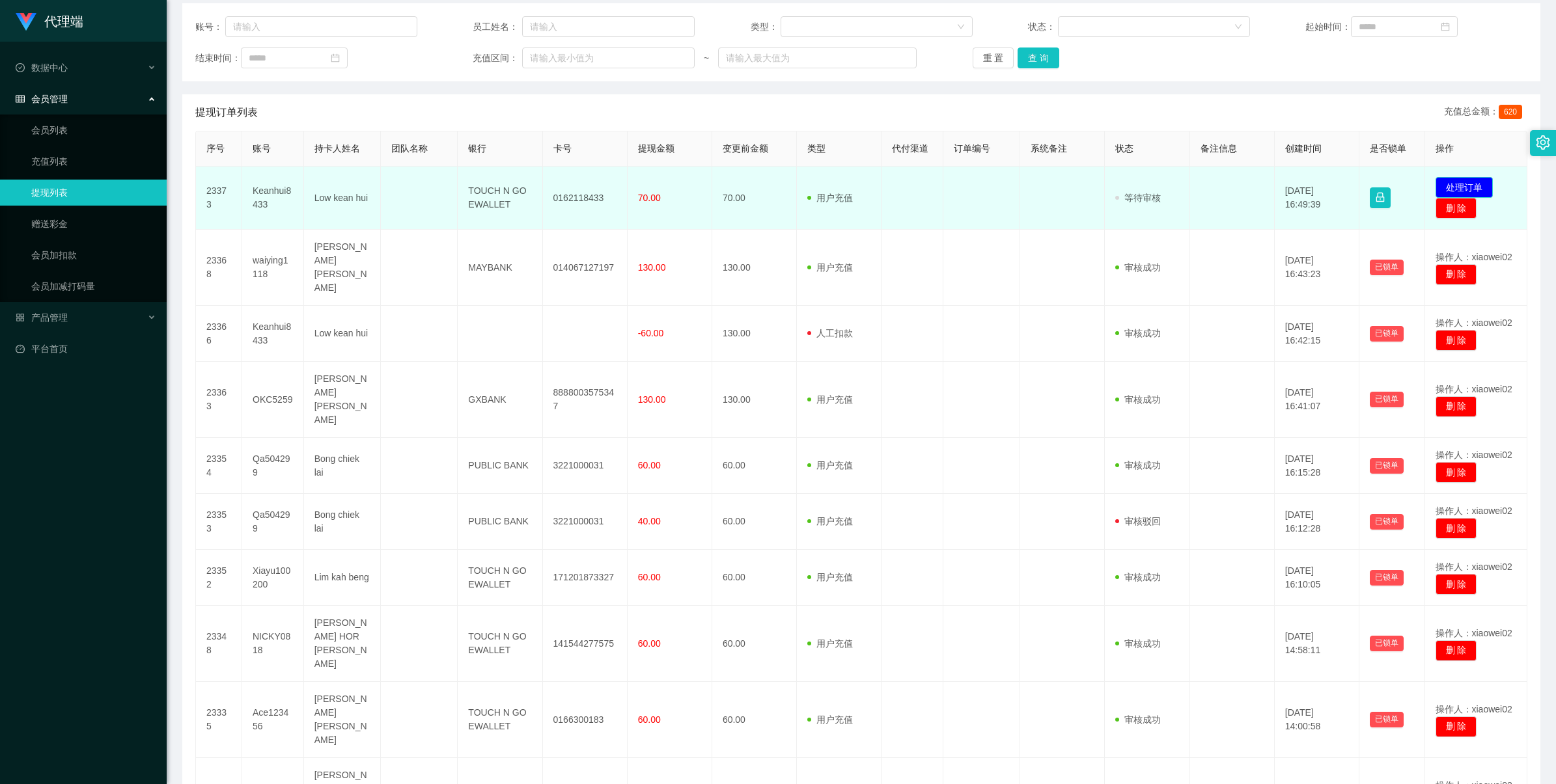
click at [811, 187] on button "处理订单" at bounding box center [1464, 188] width 57 height 21
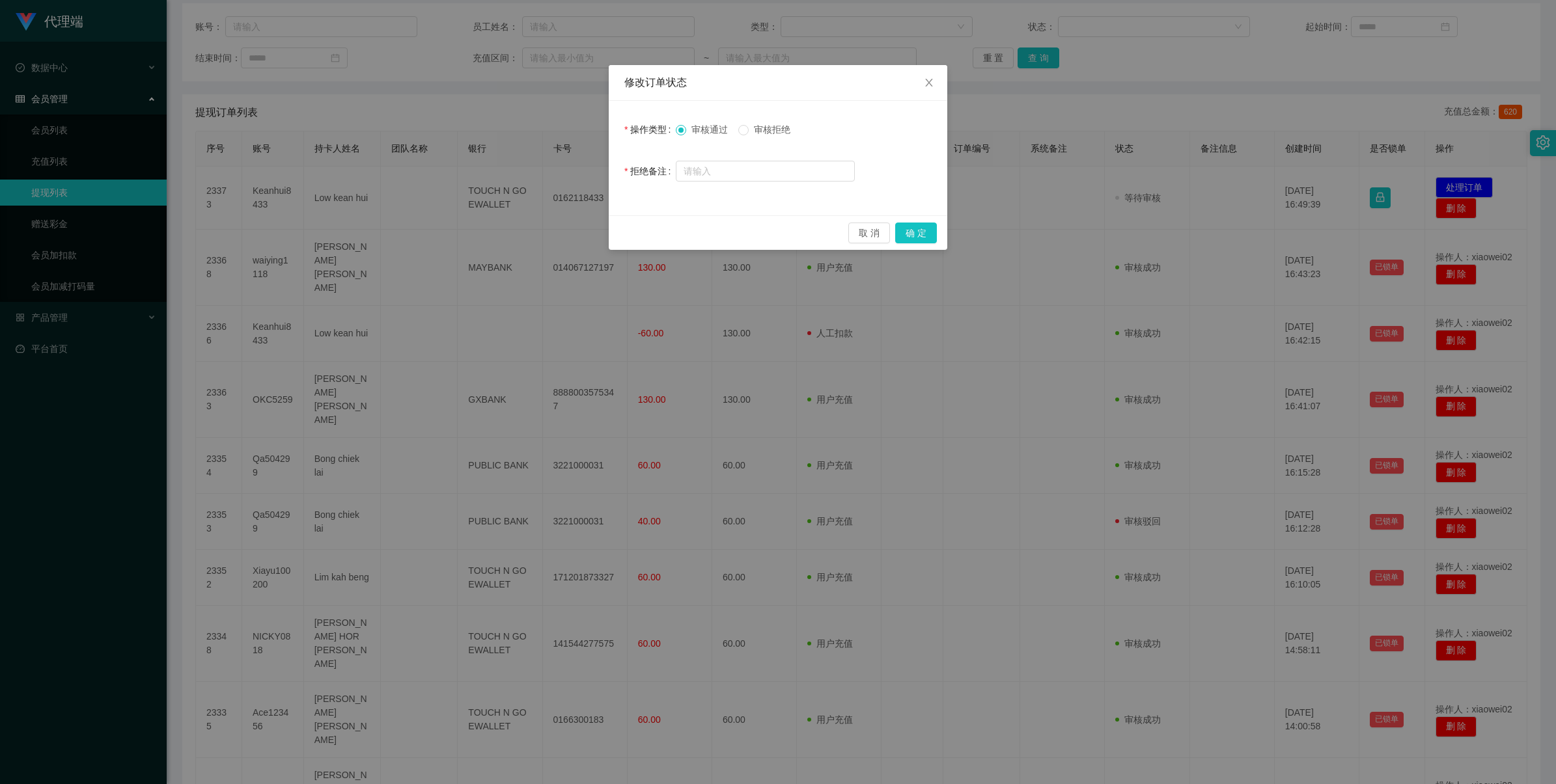
click at [768, 128] on span "审核拒绝" at bounding box center [772, 130] width 47 height 10
click at [711, 137] on div "审核通过 审核拒绝" at bounding box center [765, 129] width 179 height 26
click at [699, 132] on span "审核通过" at bounding box center [709, 130] width 47 height 10
click at [811, 231] on button "确 定" at bounding box center [916, 233] width 42 height 21
